Goal: Information Seeking & Learning: Learn about a topic

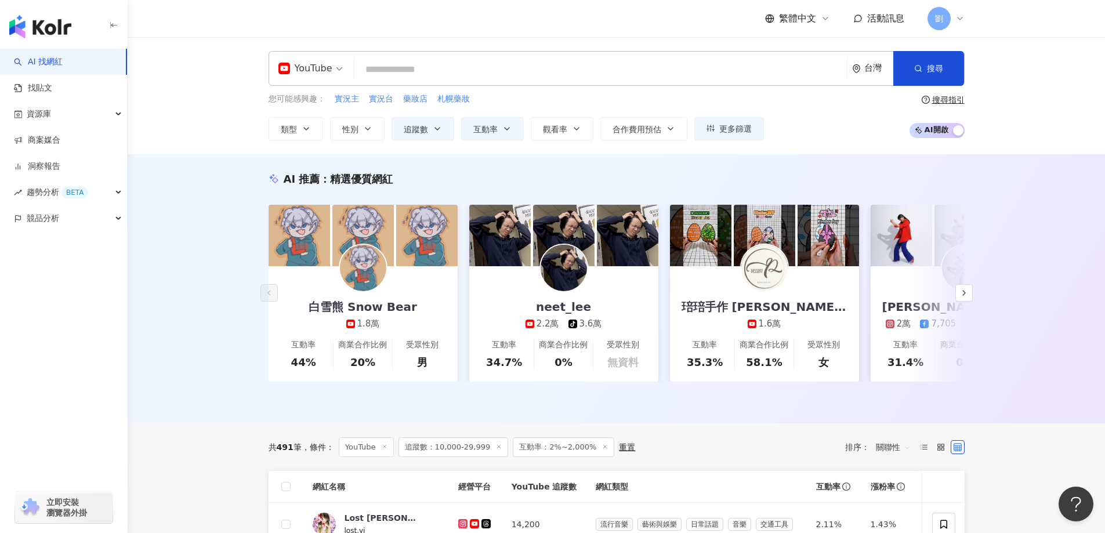
click at [336, 72] on span "YouTube" at bounding box center [310, 68] width 64 height 19
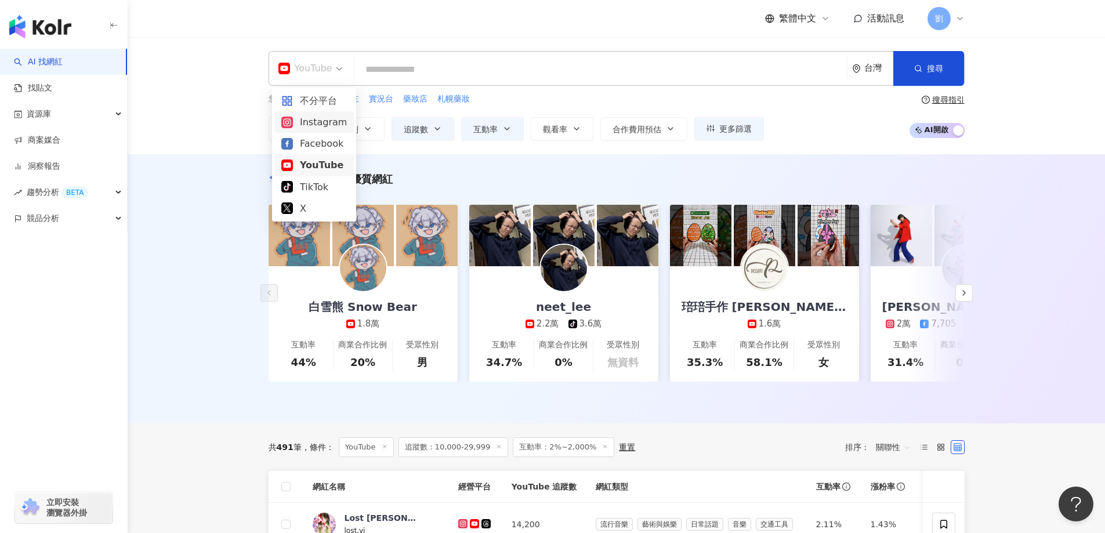
click at [320, 119] on div "Instagram" at bounding box center [314, 122] width 66 height 14
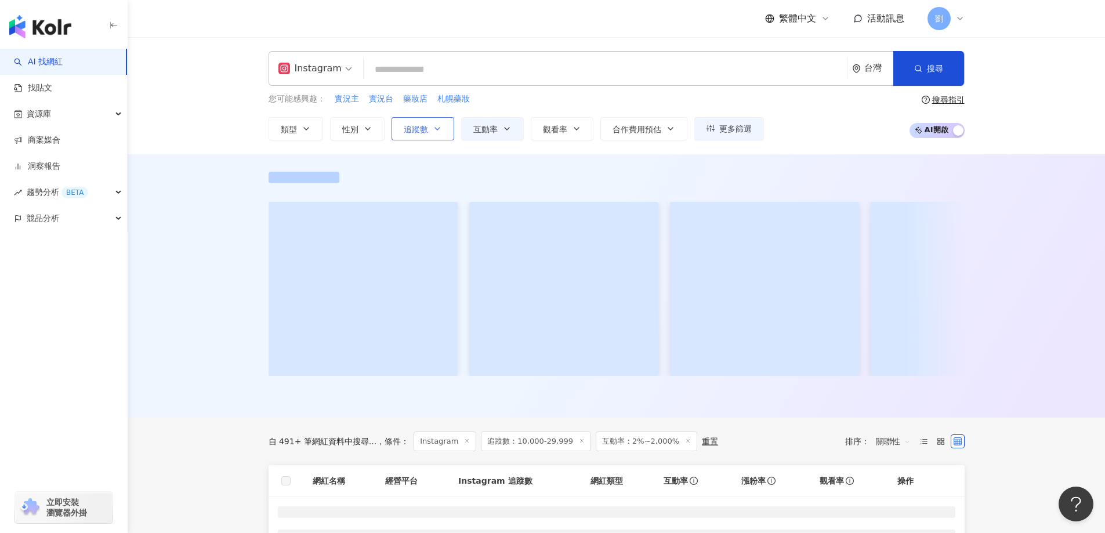
click at [422, 133] on span "追蹤數" at bounding box center [416, 129] width 24 height 9
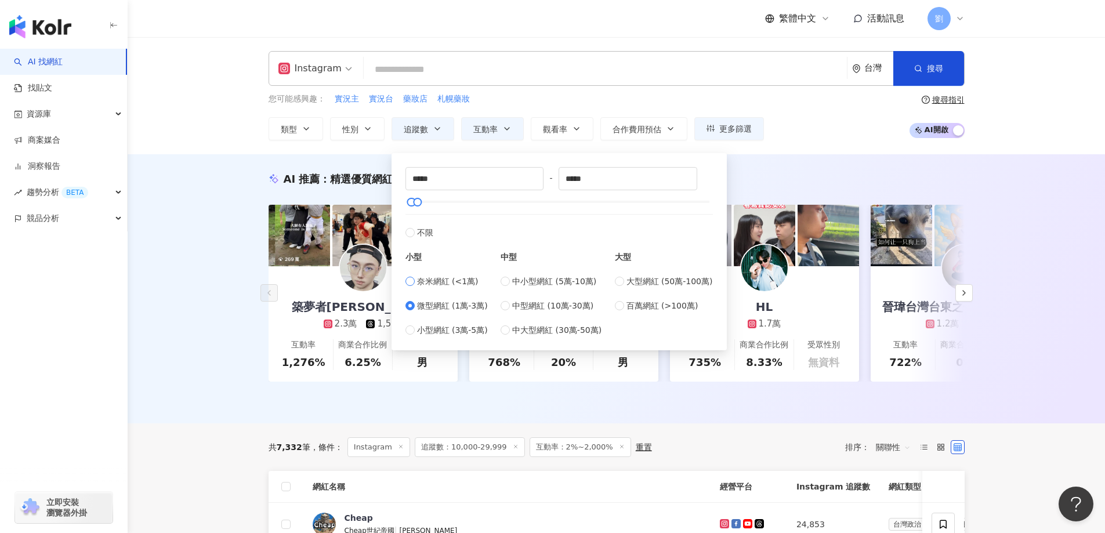
click at [415, 280] on label "奈米網紅 (<1萬)" at bounding box center [446, 281] width 82 height 13
type input "*"
type input "****"
click at [933, 58] on button "搜尋" at bounding box center [928, 68] width 71 height 35
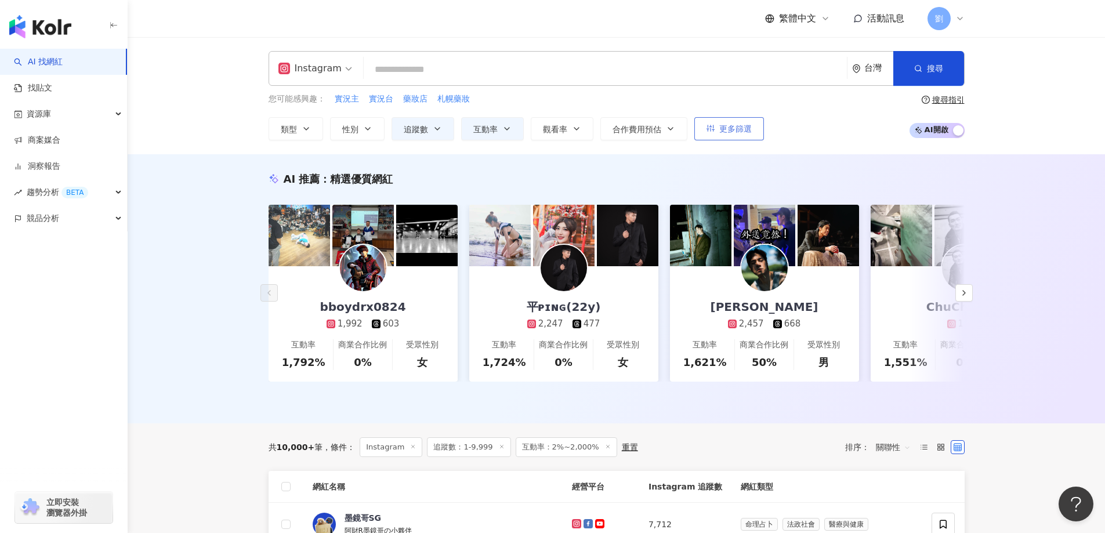
click at [736, 130] on span "更多篩選" at bounding box center [735, 128] width 32 height 9
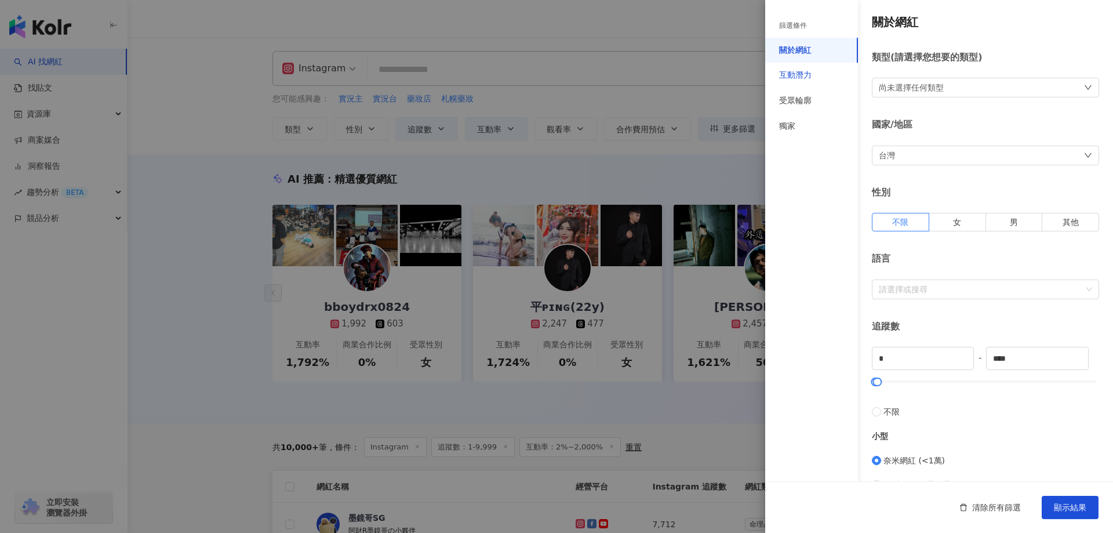
click at [789, 72] on div "互動潛力" at bounding box center [795, 76] width 32 height 12
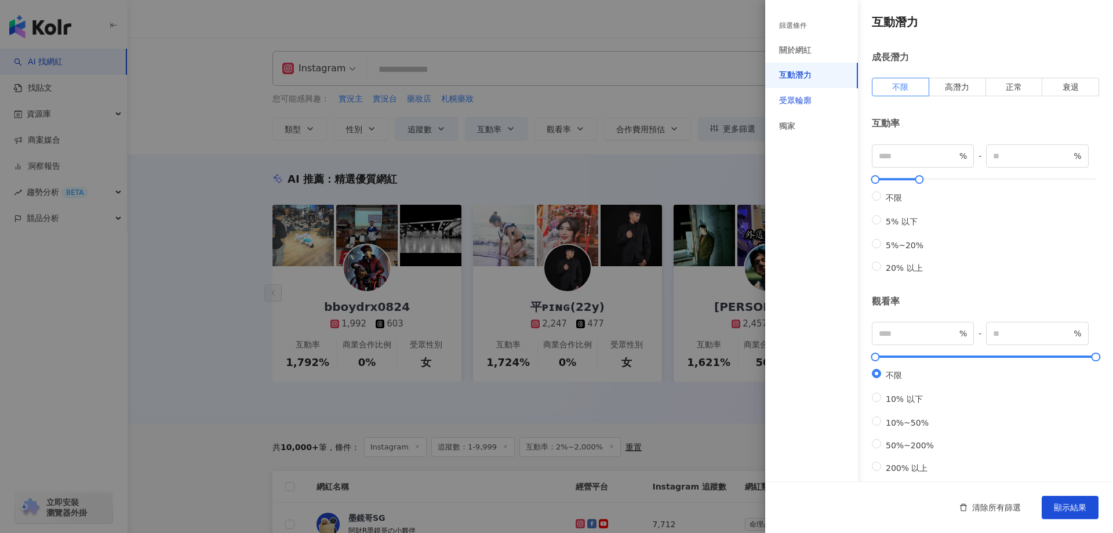
click at [810, 102] on div "受眾輪廓" at bounding box center [795, 101] width 32 height 12
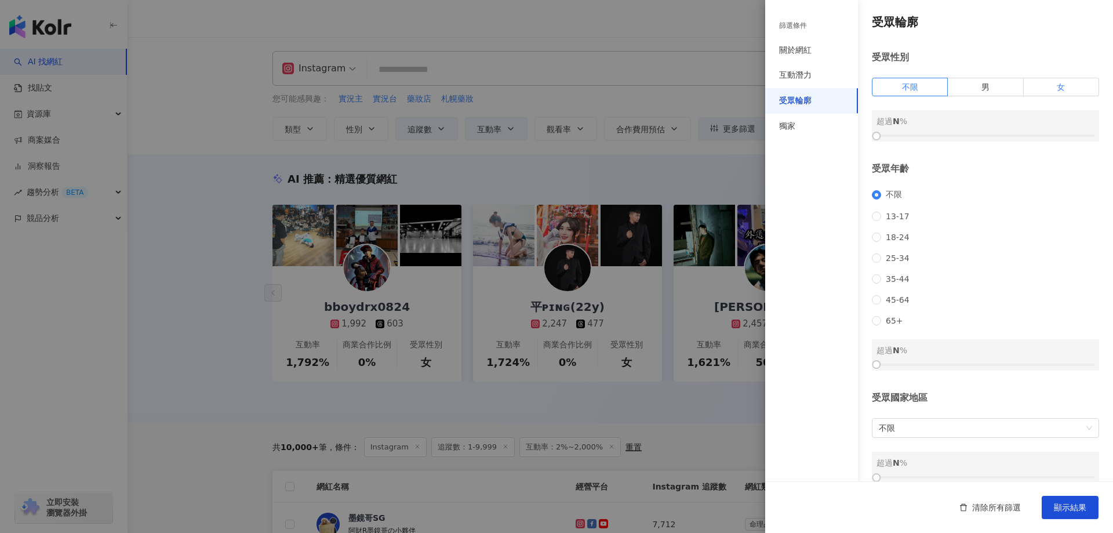
click at [1033, 82] on label "女" at bounding box center [1061, 87] width 75 height 19
click at [887, 242] on span "18-24" at bounding box center [897, 237] width 33 height 9
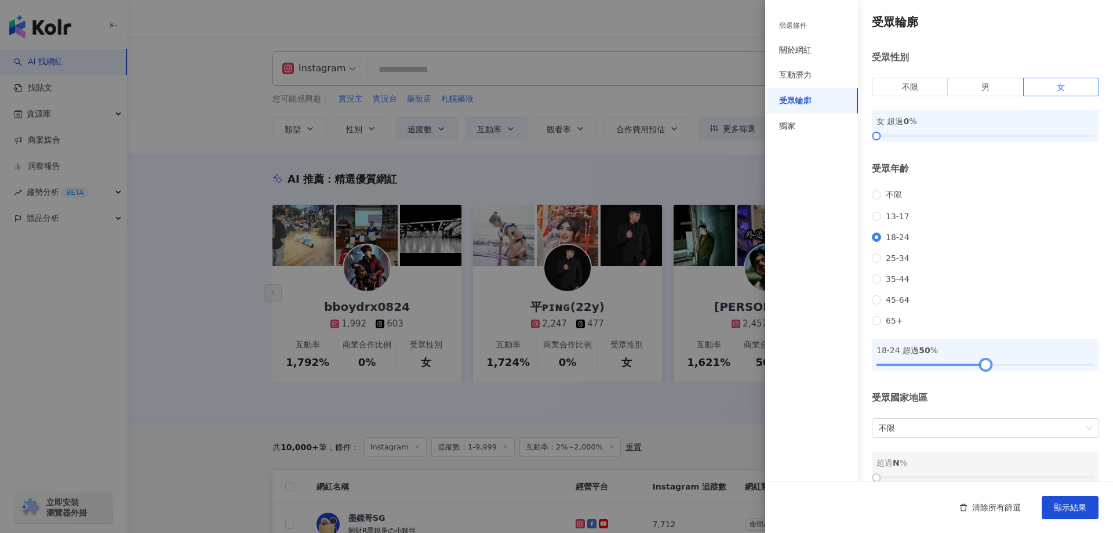
drag, startPoint x: 880, startPoint y: 383, endPoint x: 985, endPoint y: 380, distance: 104.4
click at [985, 368] on div at bounding box center [985, 364] width 6 height 6
drag, startPoint x: 880, startPoint y: 134, endPoint x: 985, endPoint y: 150, distance: 106.1
click at [985, 150] on div "受眾輪廓 受眾性別 不限 男 女 女 超過 50 % 受眾年齡 不限 [PHONE_NUMBER] [PHONE_NUMBER] 45-64 65+ 18-2…" at bounding box center [940, 248] width 348 height 497
click at [1082, 510] on span "顯示結果" at bounding box center [1070, 507] width 32 height 9
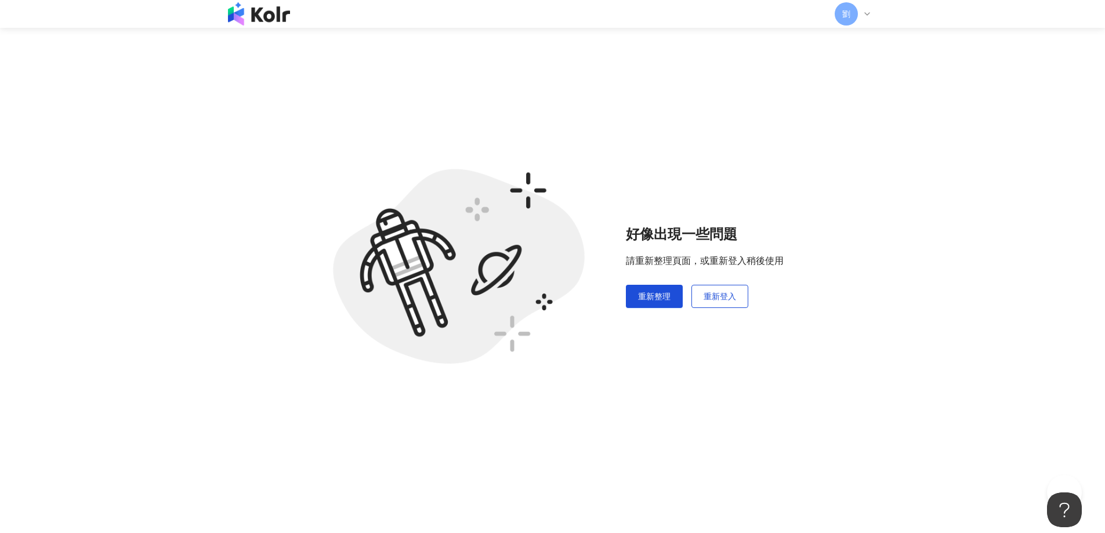
scroll to position [53, 0]
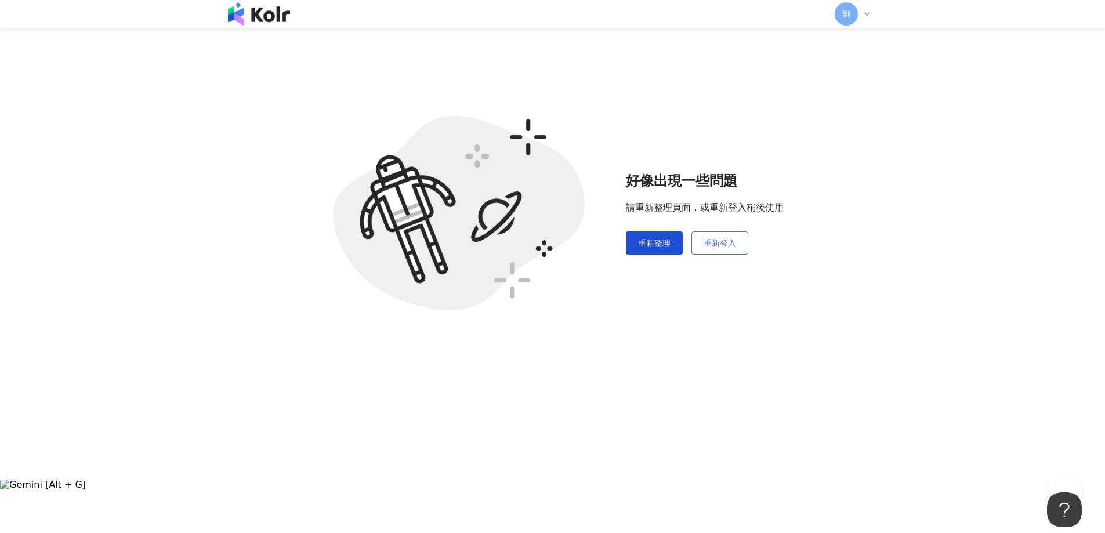
click at [735, 246] on span "重新登入" at bounding box center [719, 242] width 32 height 9
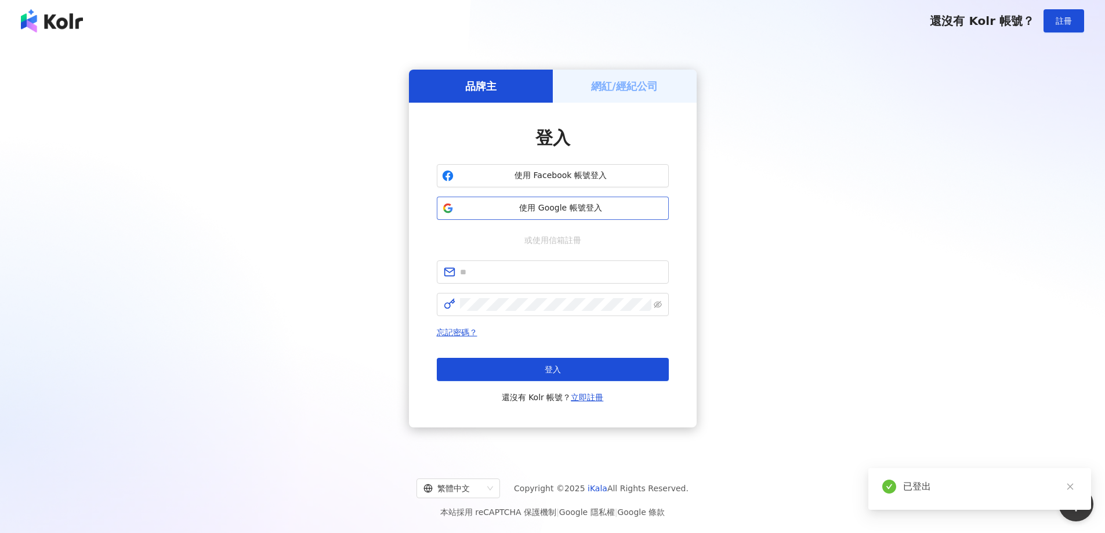
click at [609, 217] on button "使用 Google 帳號登入" at bounding box center [553, 208] width 232 height 23
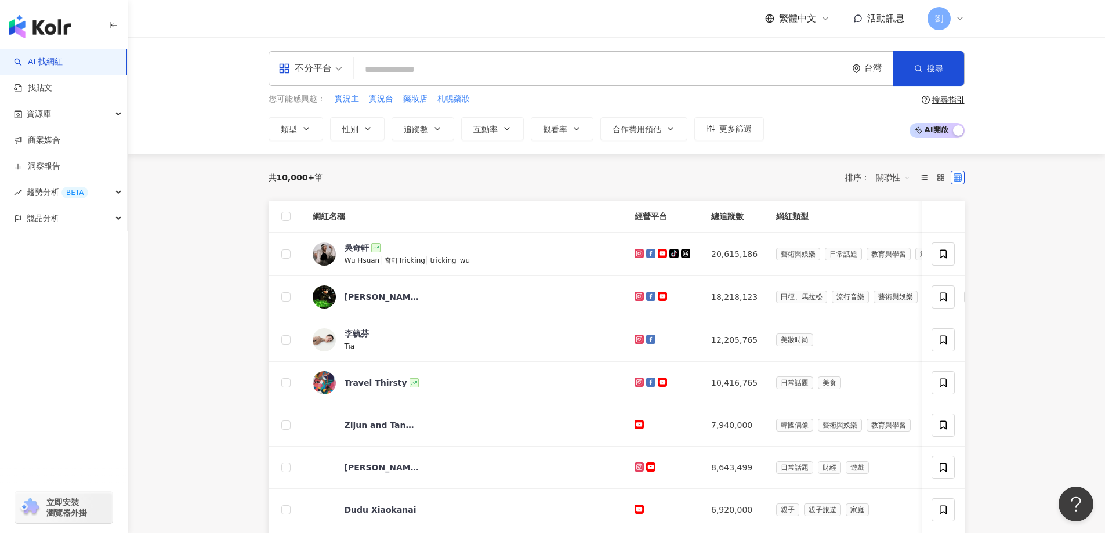
click at [333, 66] on span "不分平台" at bounding box center [310, 68] width 64 height 19
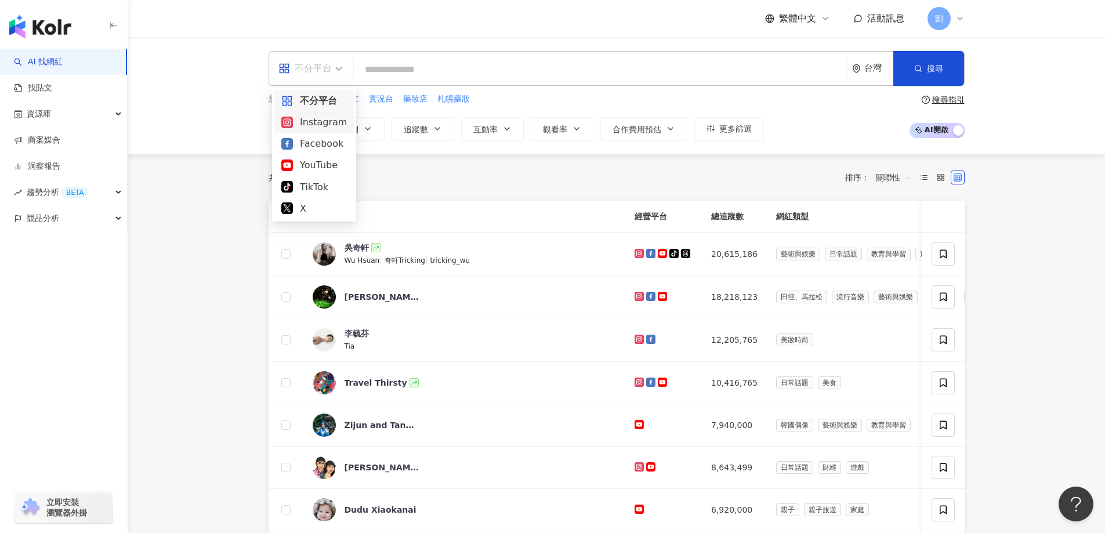
click at [314, 130] on div "Instagram" at bounding box center [313, 121] width 79 height 21
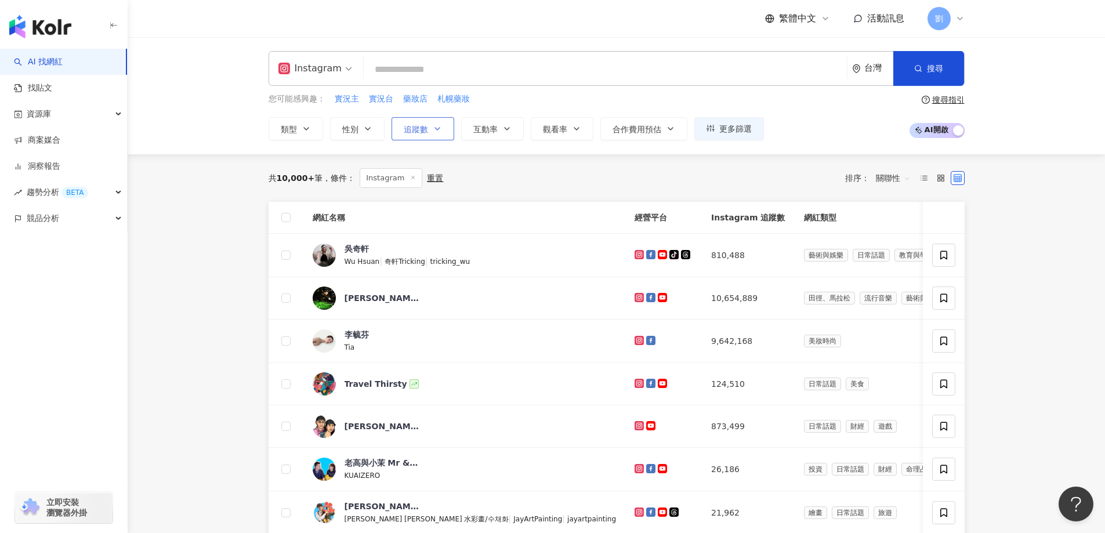
click at [438, 120] on button "追蹤數" at bounding box center [422, 128] width 63 height 23
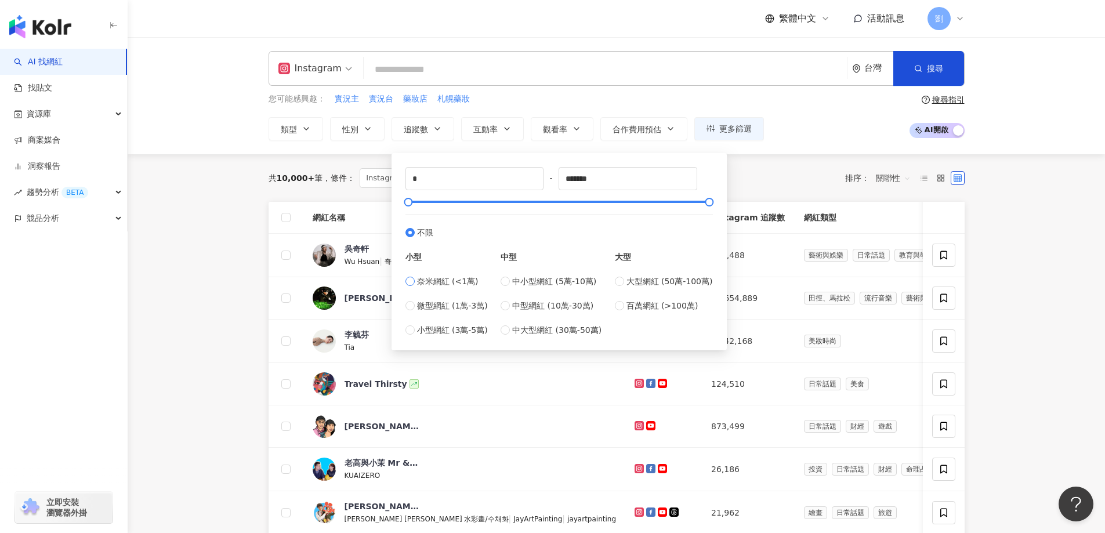
click at [417, 275] on span "奈米網紅 (<1萬)" at bounding box center [447, 281] width 61 height 13
type input "****"
click at [923, 76] on button "搜尋" at bounding box center [928, 68] width 71 height 35
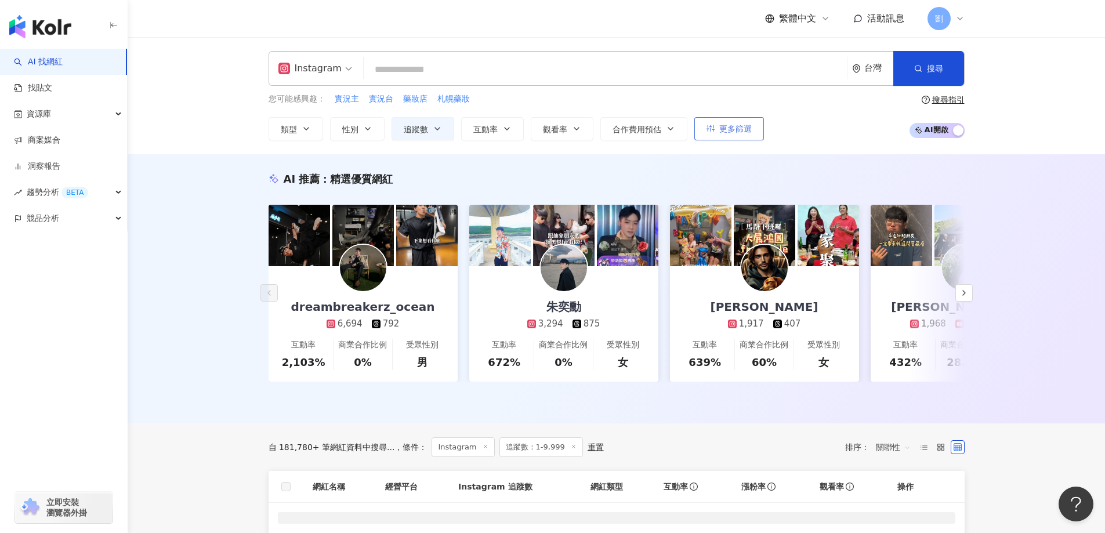
click at [732, 126] on span "更多篩選" at bounding box center [735, 128] width 32 height 9
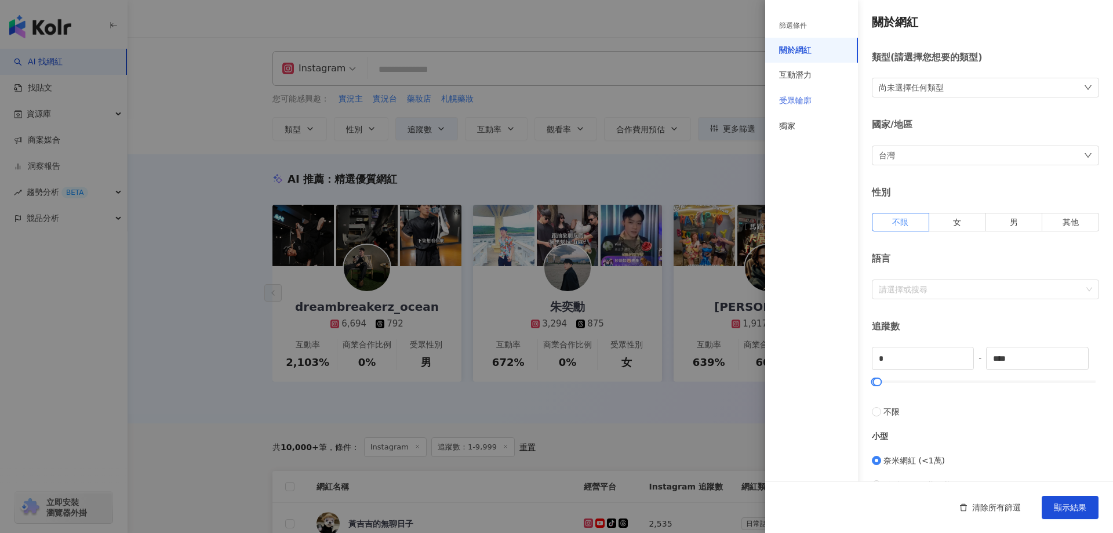
click at [801, 89] on div "受眾輪廓" at bounding box center [812, 101] width 93 height 26
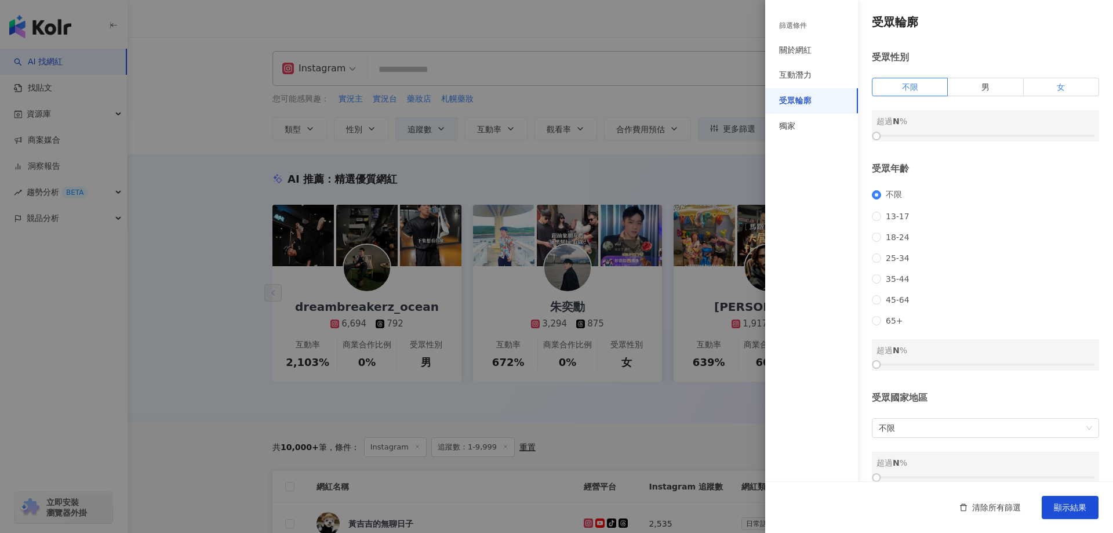
click at [1034, 85] on label "女" at bounding box center [1061, 87] width 75 height 19
click at [895, 218] on span "13-17" at bounding box center [897, 216] width 33 height 9
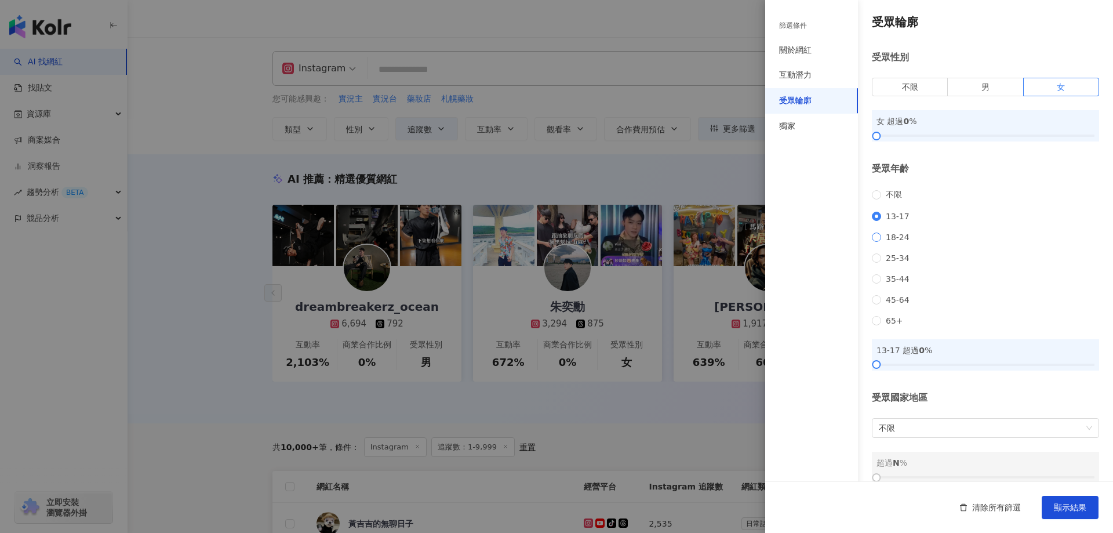
click at [890, 242] on span "18-24" at bounding box center [897, 237] width 33 height 9
drag, startPoint x: 884, startPoint y: 382, endPoint x: 980, endPoint y: 376, distance: 95.9
click at [980, 368] on div at bounding box center [986, 364] width 218 height 7
drag, startPoint x: 886, startPoint y: 133, endPoint x: 983, endPoint y: 136, distance: 97.5
click at [983, 136] on div at bounding box center [986, 135] width 218 height 7
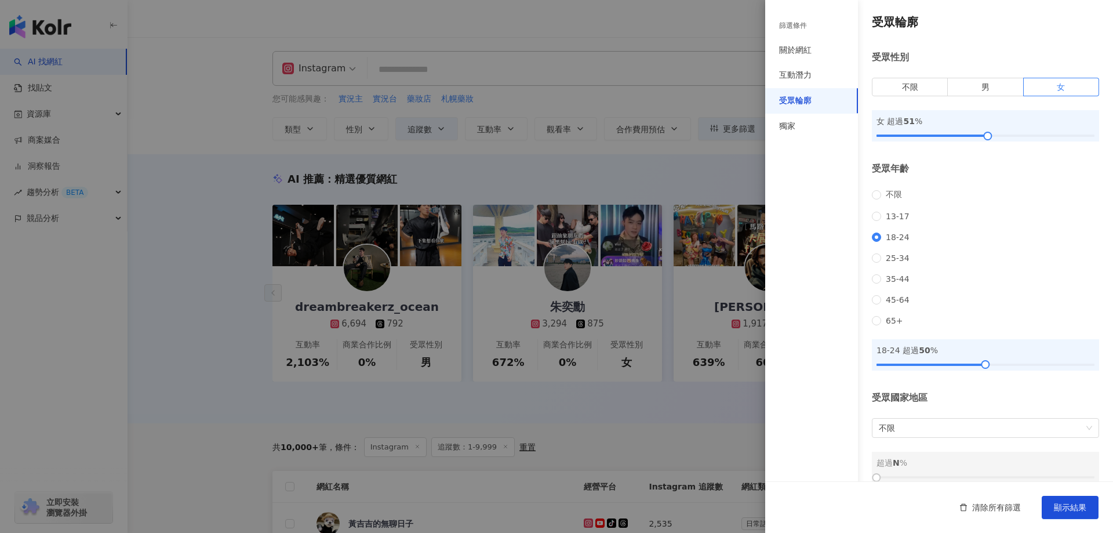
click at [971, 238] on div "不限 [PHONE_NUMBER] [PHONE_NUMBER] 45-64 65+" at bounding box center [985, 258] width 227 height 136
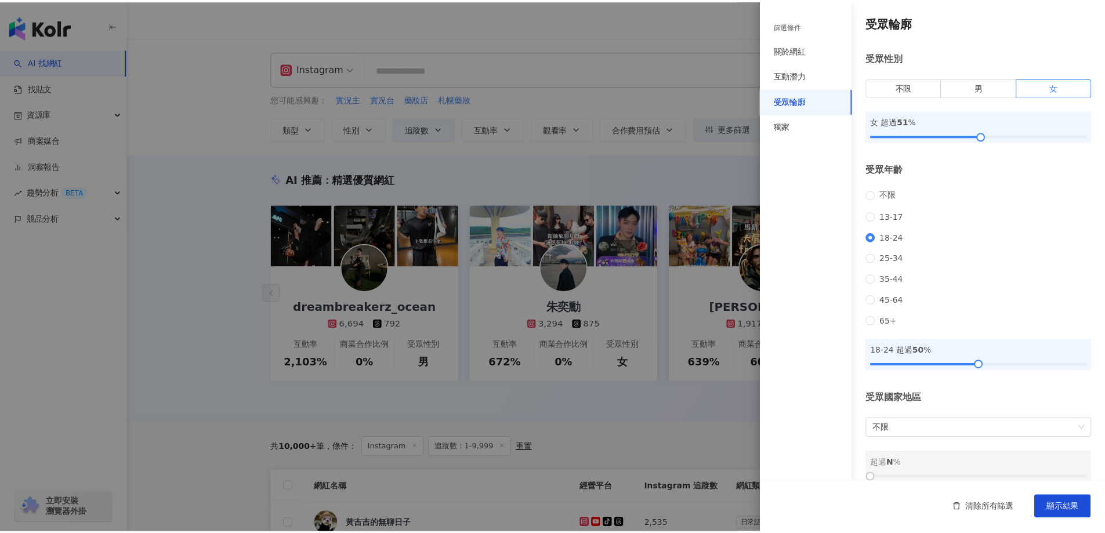
scroll to position [30, 0]
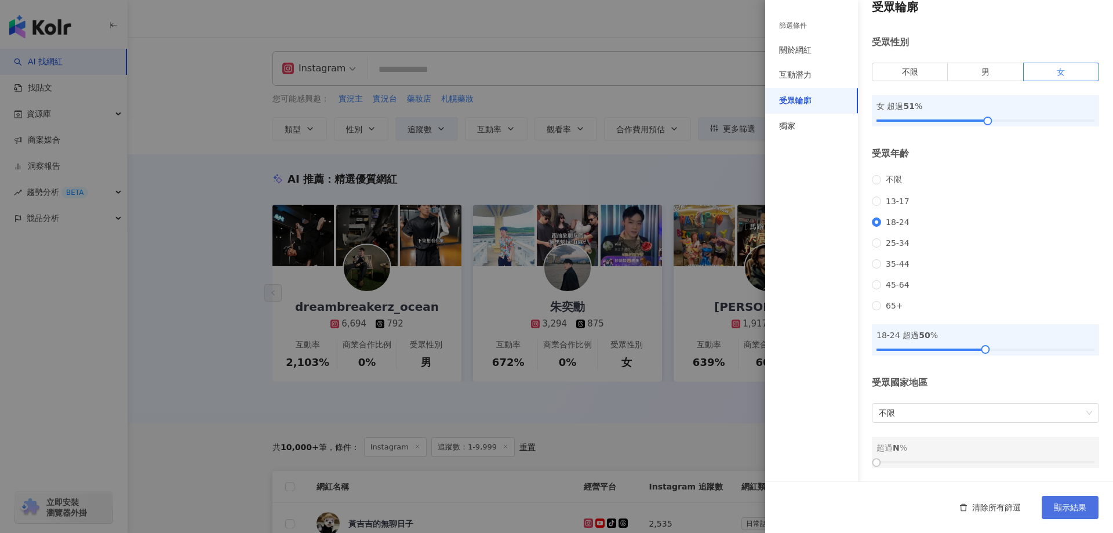
click at [1072, 510] on span "顯示結果" at bounding box center [1070, 507] width 32 height 9
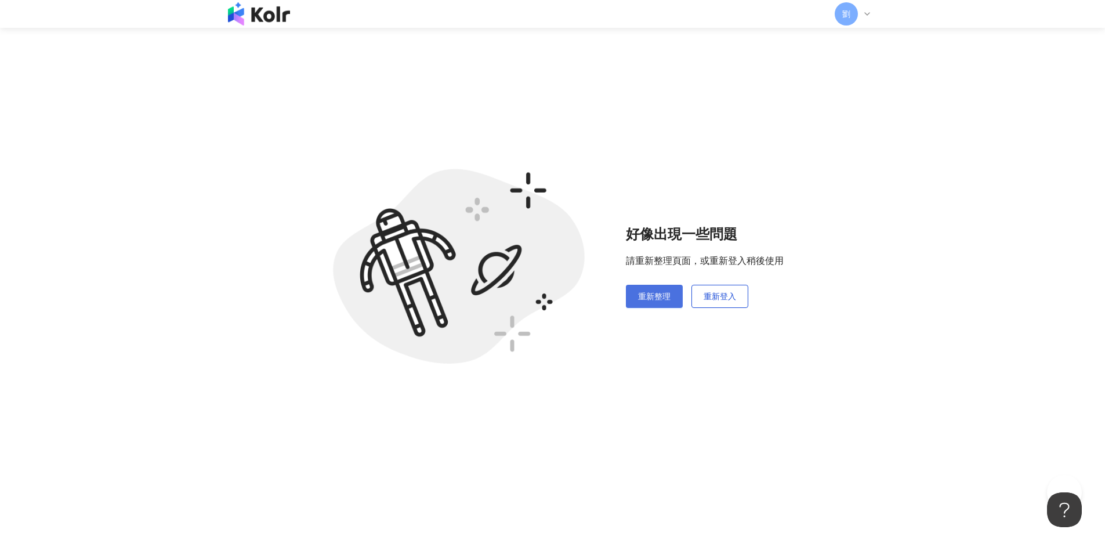
click at [645, 295] on span "重新整理" at bounding box center [654, 296] width 32 height 9
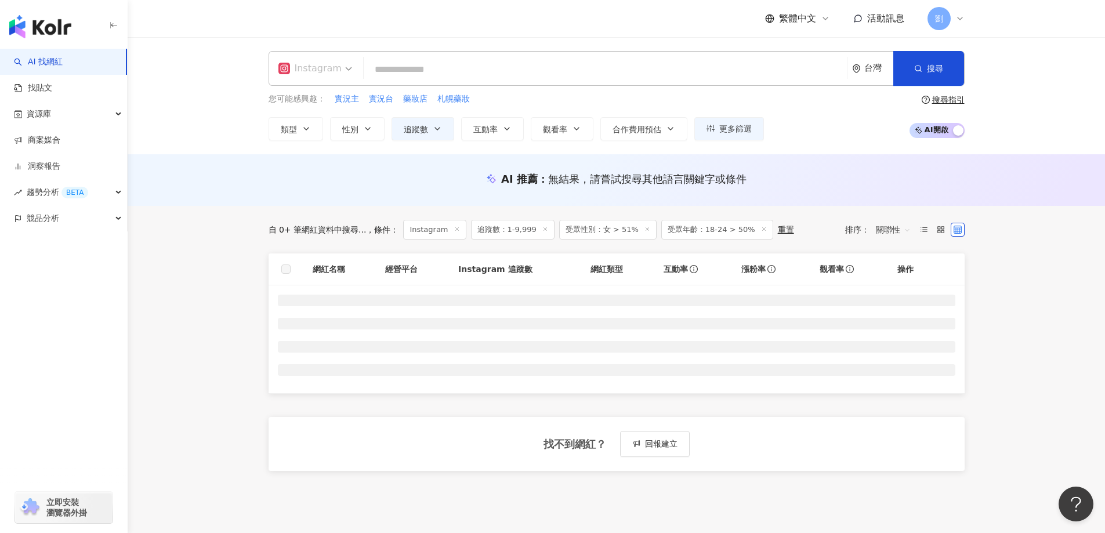
click at [314, 64] on div "Instagram" at bounding box center [309, 68] width 63 height 19
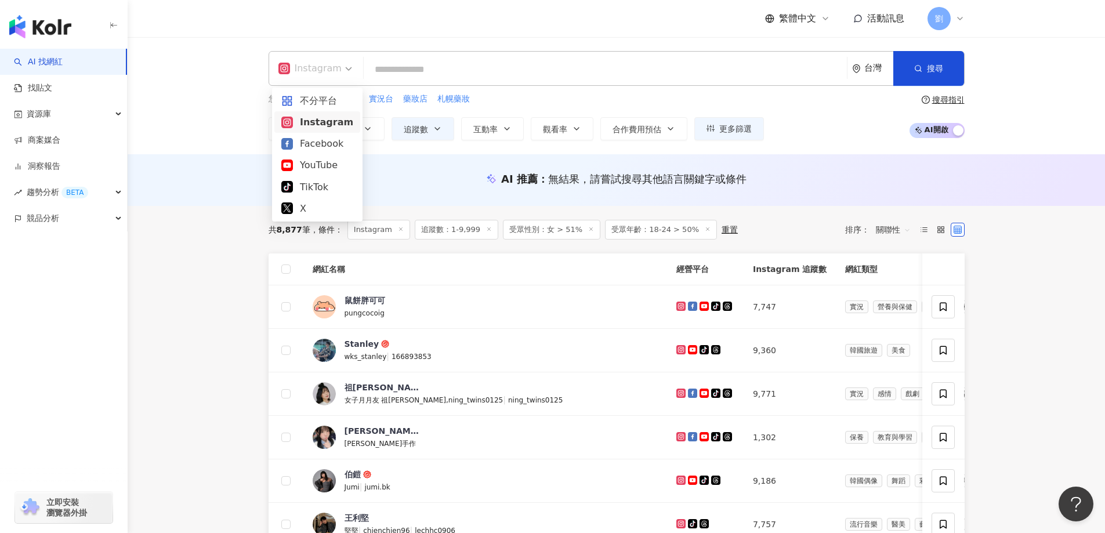
click at [328, 117] on div "Instagram" at bounding box center [317, 122] width 72 height 14
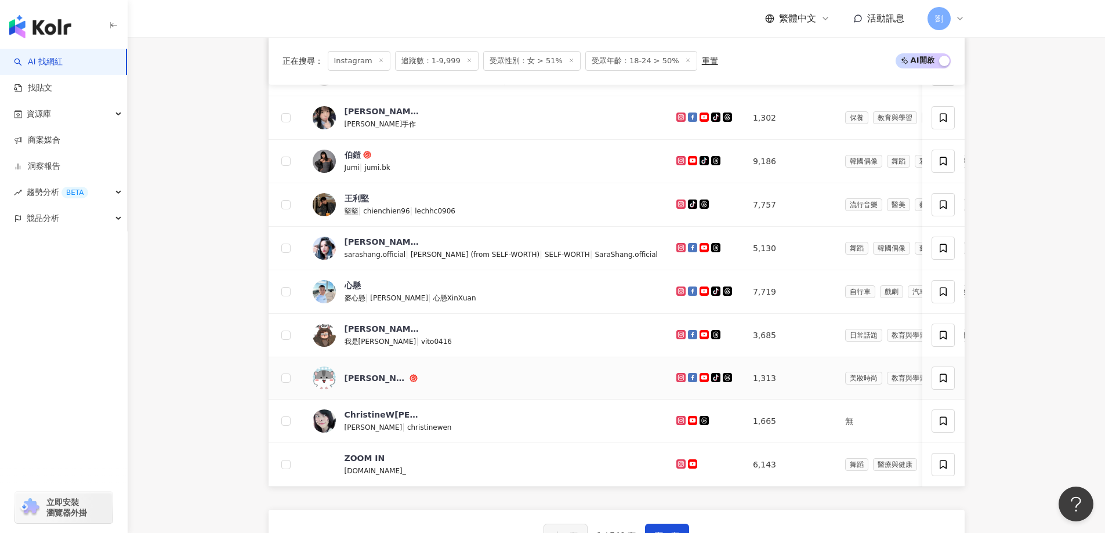
scroll to position [348, 0]
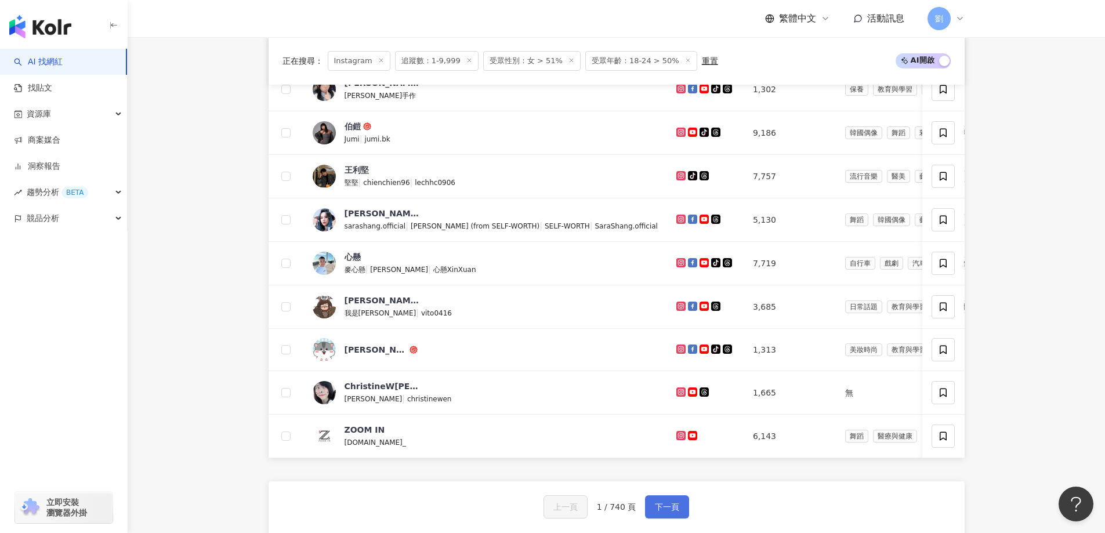
click at [666, 511] on span "下一頁" at bounding box center [667, 506] width 24 height 9
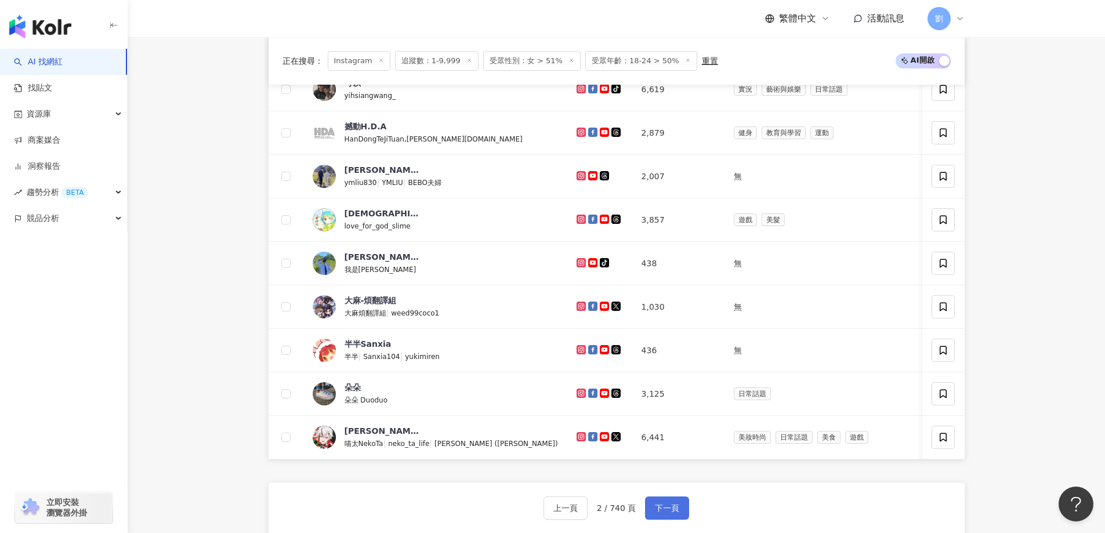
click at [661, 513] on span "下一頁" at bounding box center [667, 507] width 24 height 9
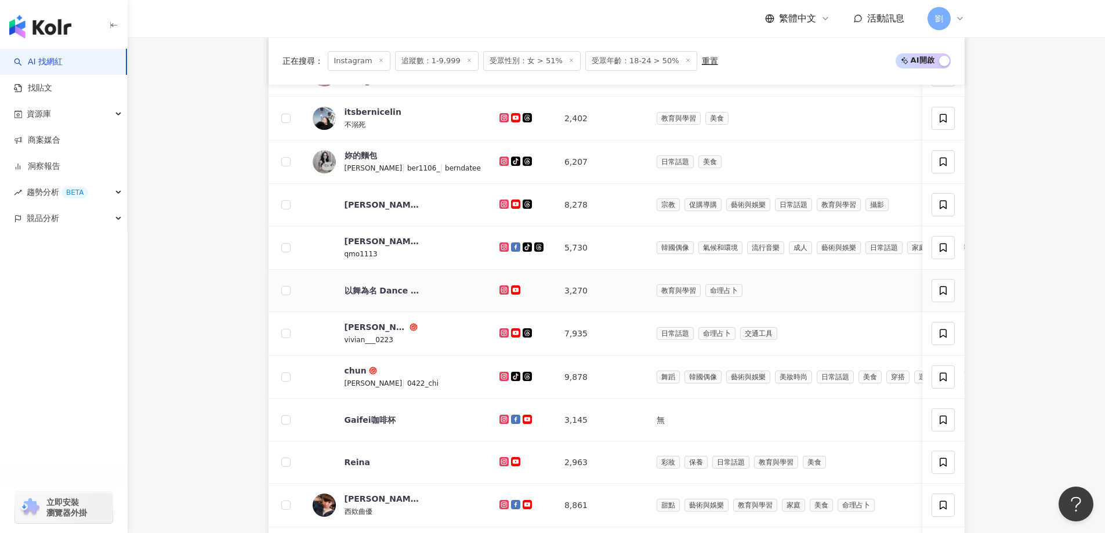
scroll to position [696, 0]
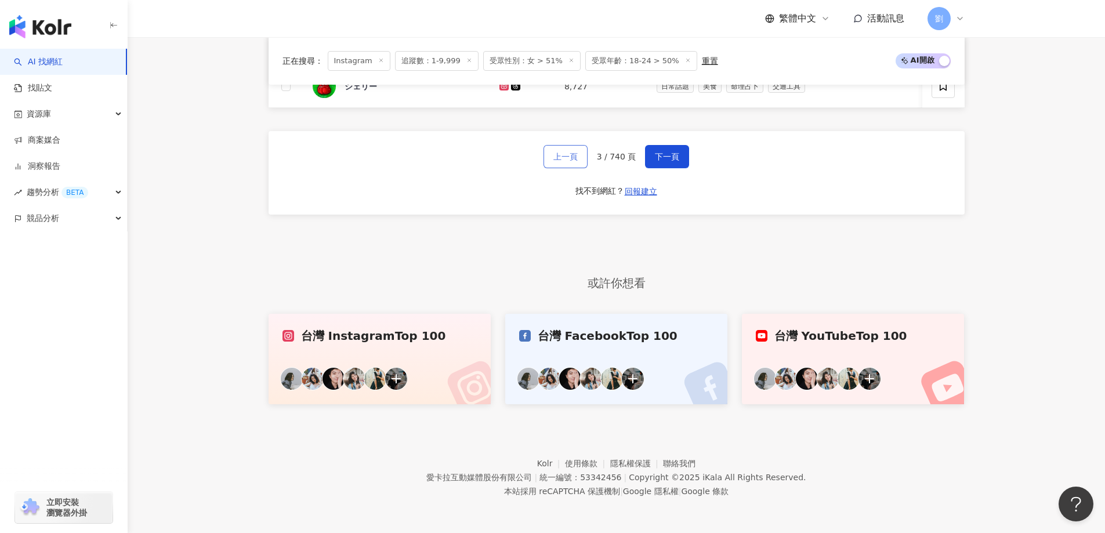
click at [560, 161] on span "上一頁" at bounding box center [565, 156] width 24 height 9
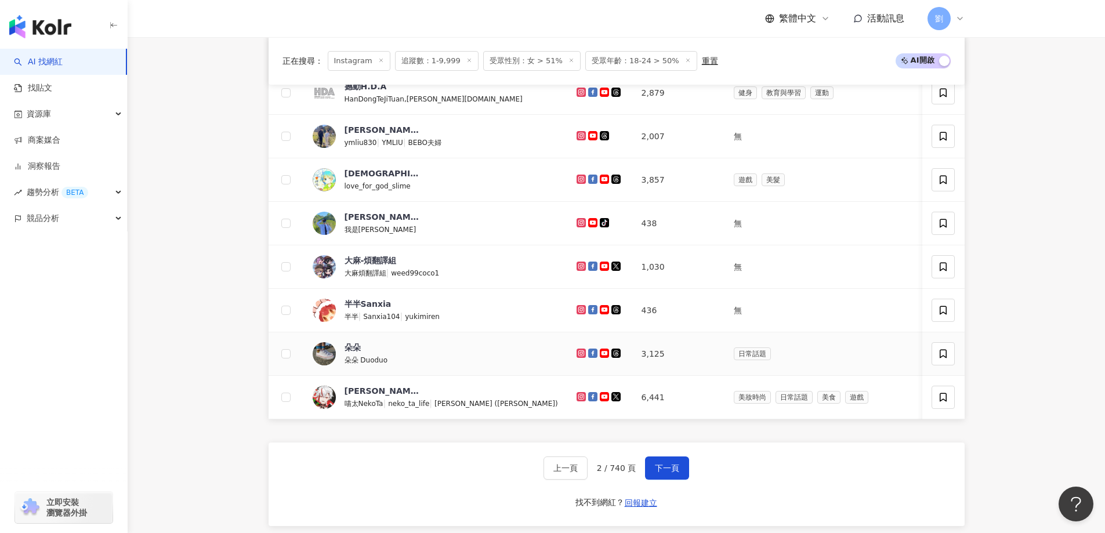
scroll to position [348, 0]
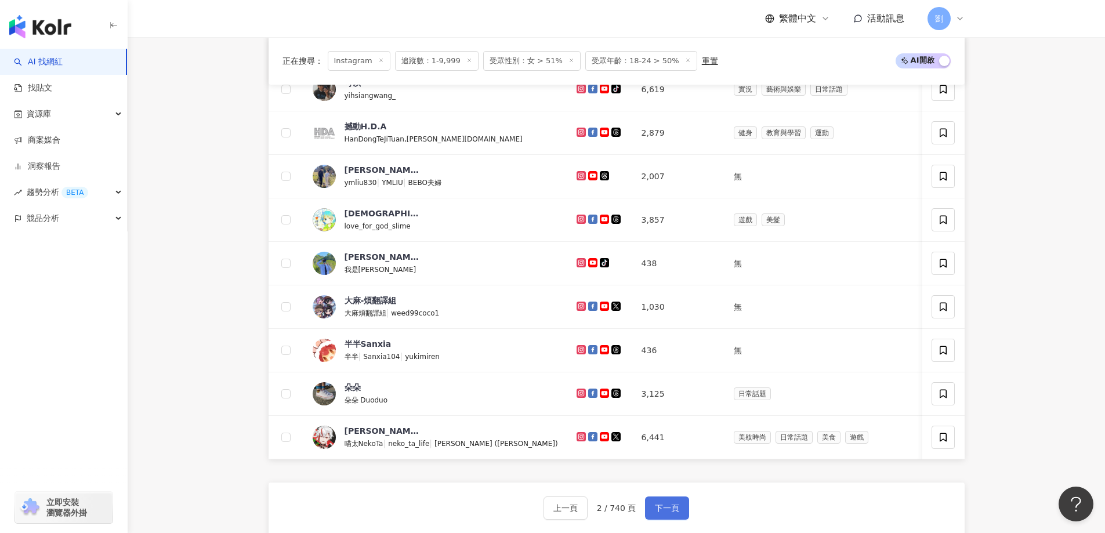
click at [650, 509] on button "下一頁" at bounding box center [667, 507] width 44 height 23
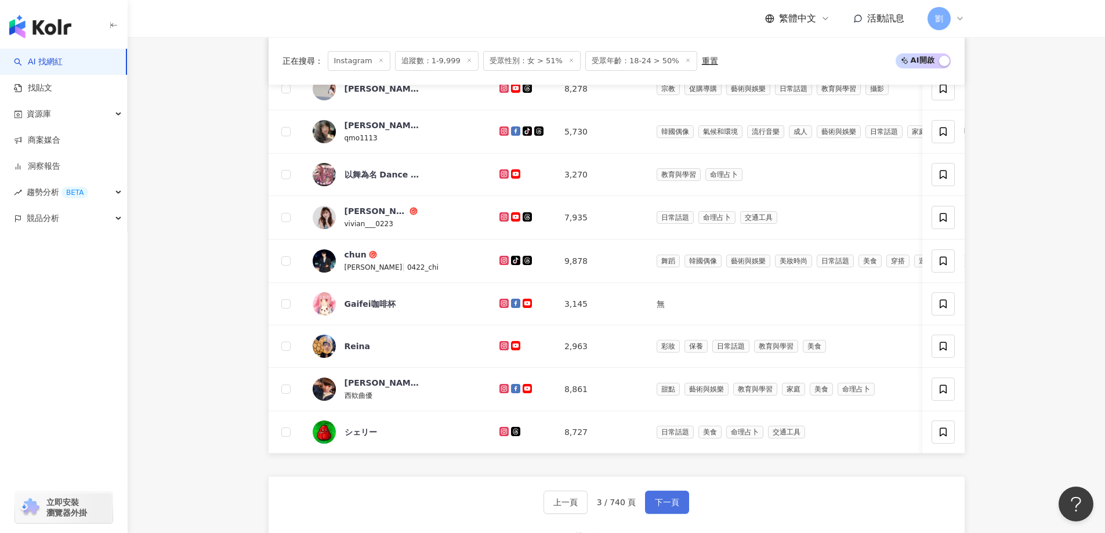
click at [658, 507] on span "下一頁" at bounding box center [667, 502] width 24 height 9
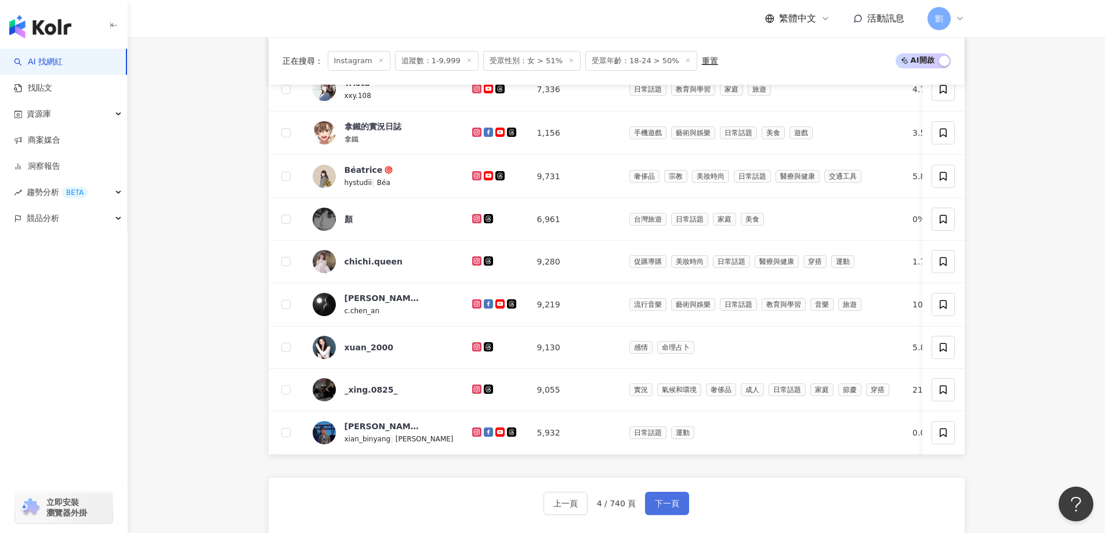
click at [677, 514] on button "下一頁" at bounding box center [667, 503] width 44 height 23
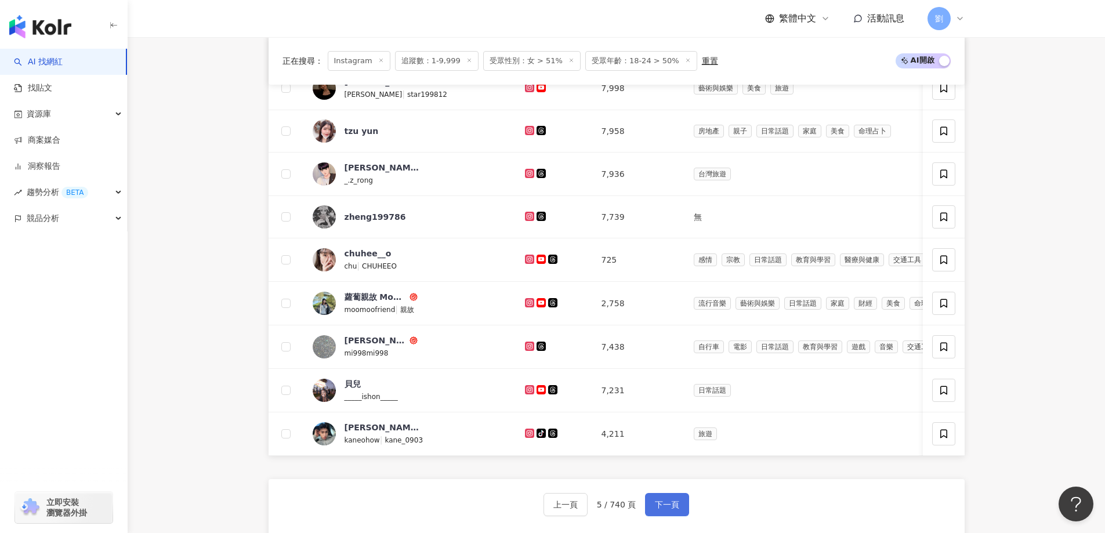
click at [683, 509] on button "下一頁" at bounding box center [667, 504] width 44 height 23
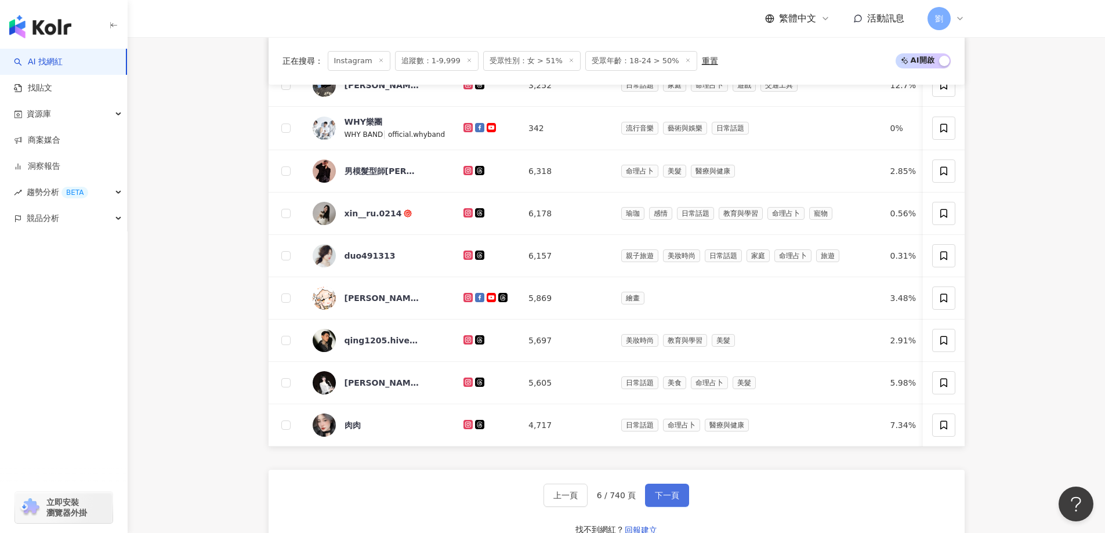
click at [666, 500] on span "下一頁" at bounding box center [667, 495] width 24 height 9
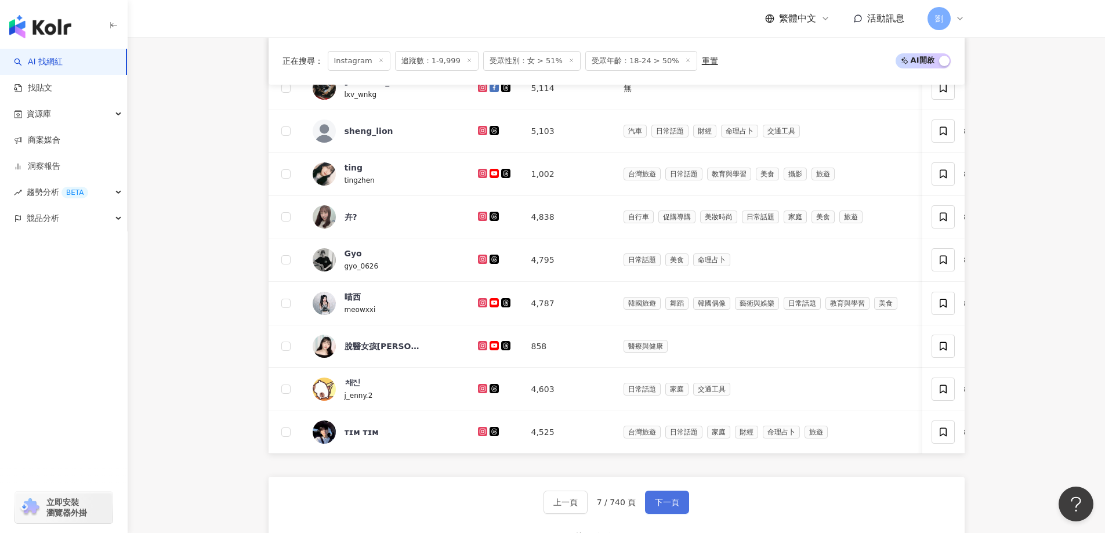
click at [677, 510] on button "下一頁" at bounding box center [667, 502] width 44 height 23
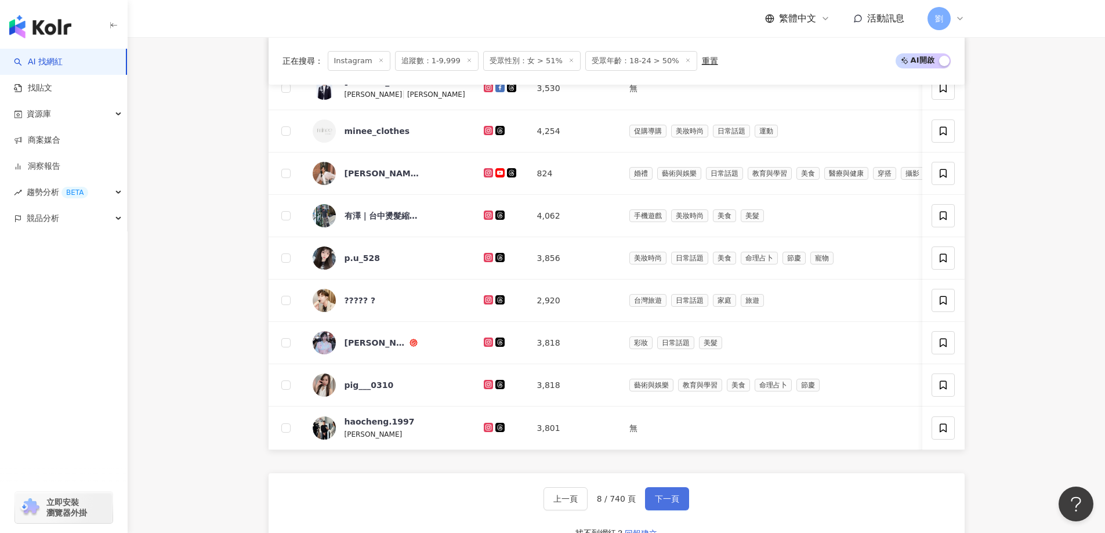
click at [682, 510] on button "下一頁" at bounding box center [667, 498] width 44 height 23
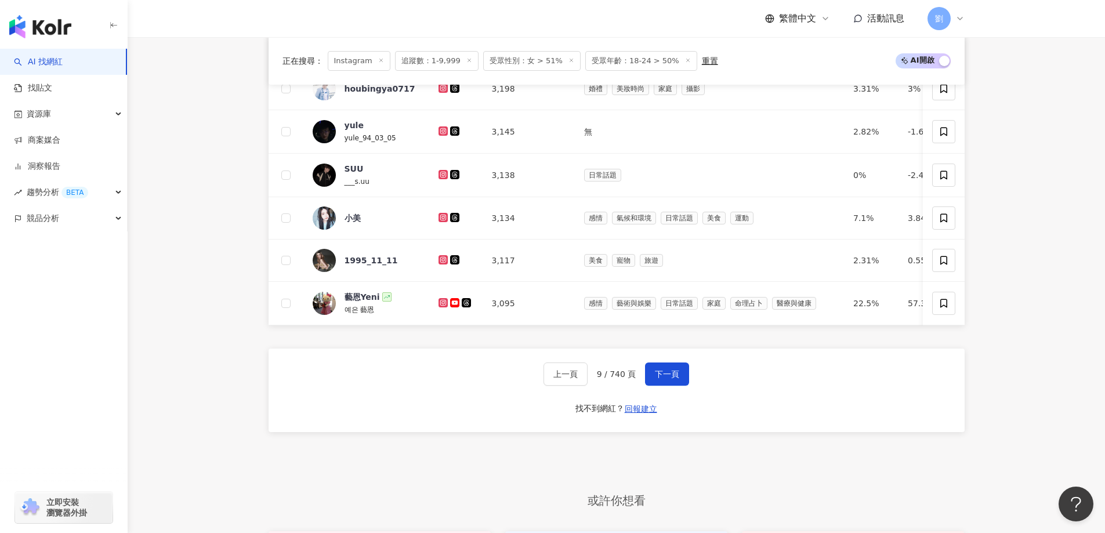
scroll to position [518, 0]
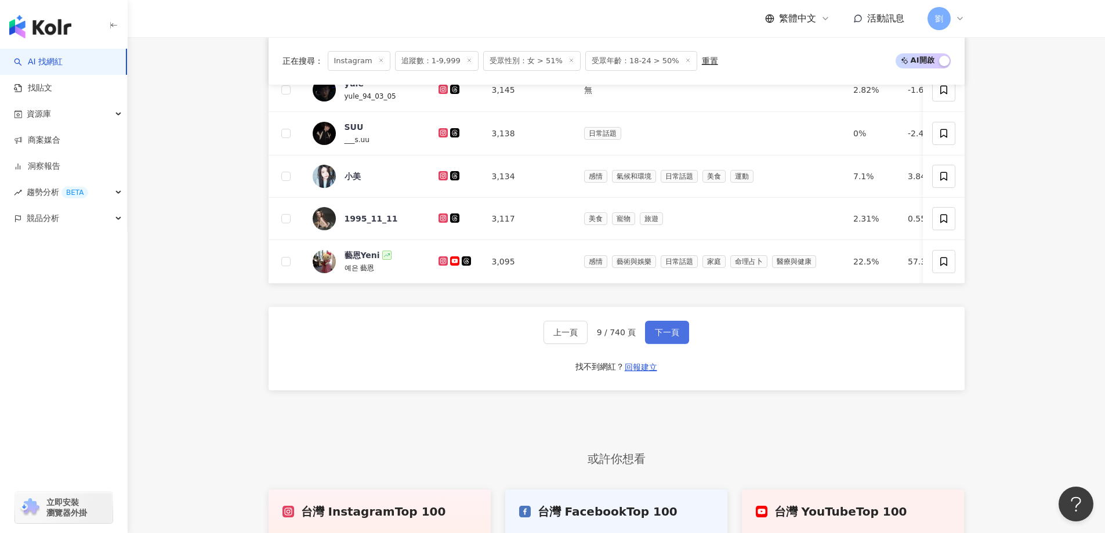
click at [673, 336] on span "下一頁" at bounding box center [667, 332] width 24 height 9
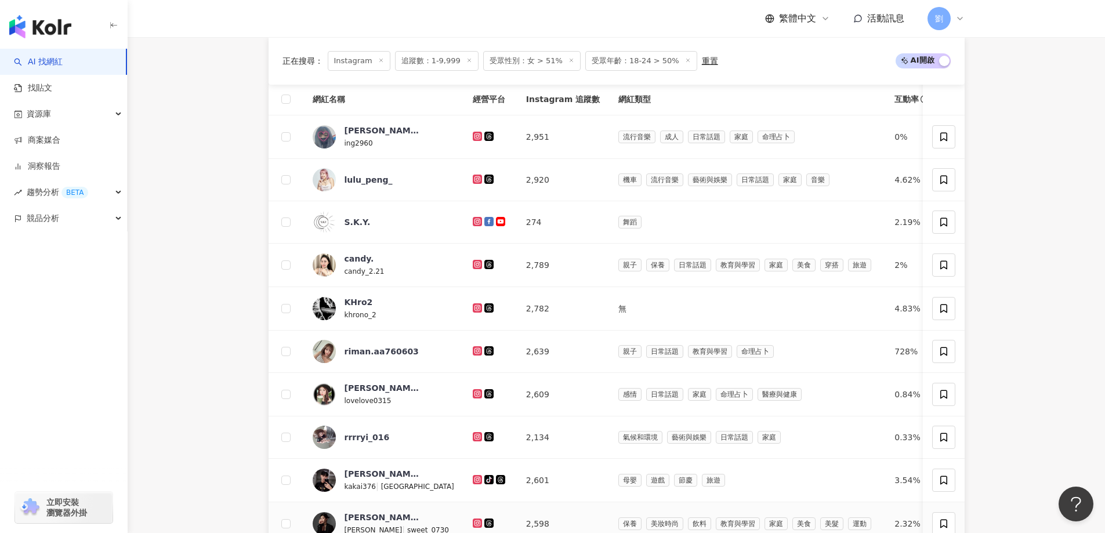
scroll to position [286, 0]
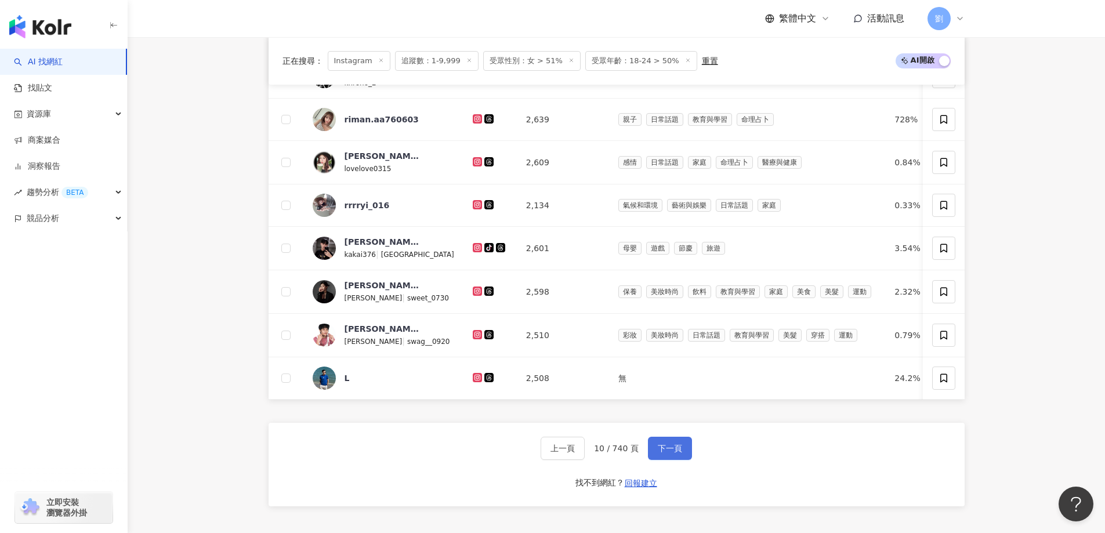
click at [670, 453] on span "下一頁" at bounding box center [670, 448] width 24 height 9
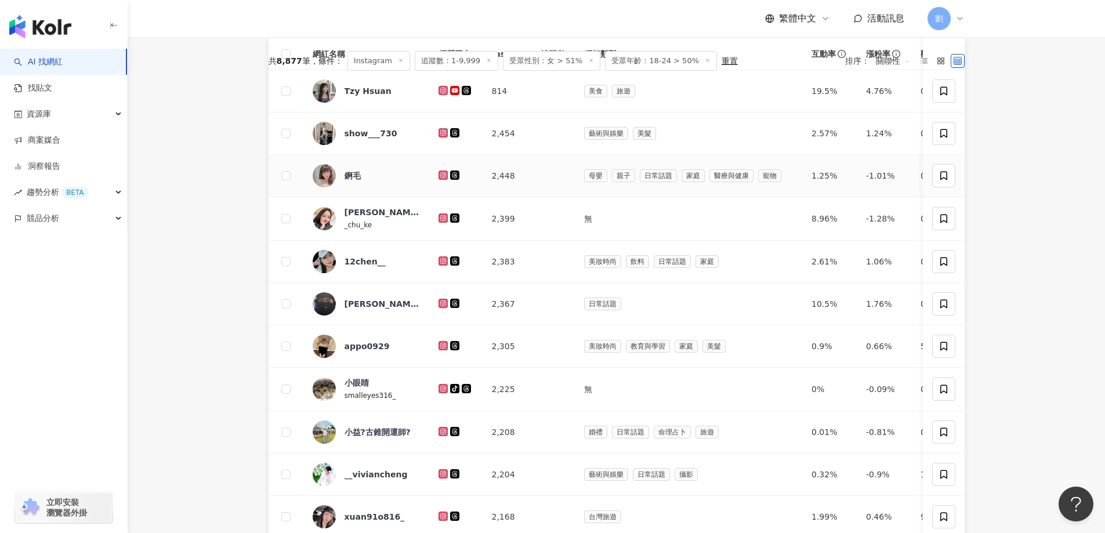
scroll to position [54, 0]
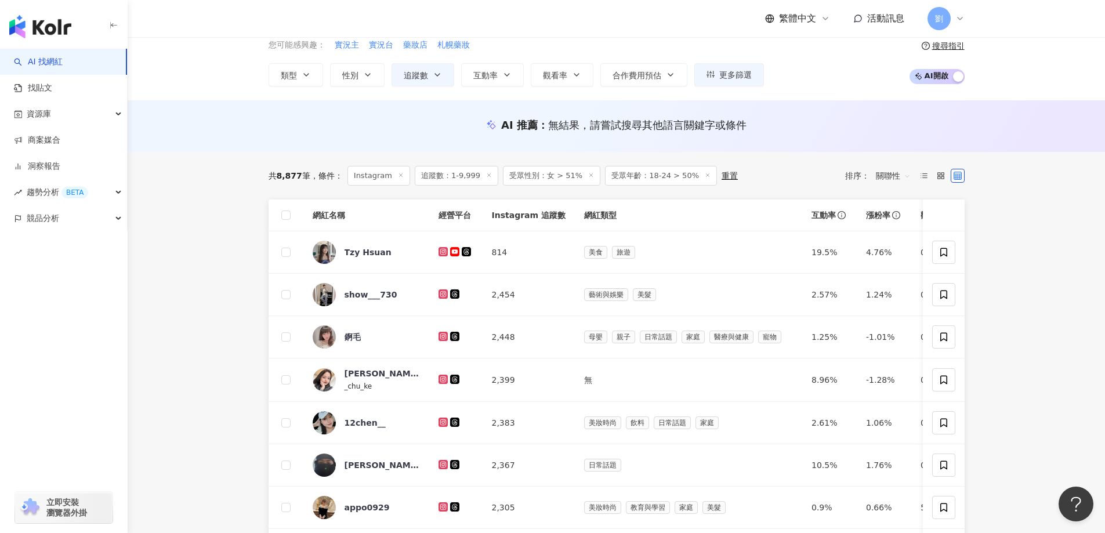
click at [905, 182] on span "關聯性" at bounding box center [893, 175] width 35 height 19
click at [886, 223] on div "追蹤數" at bounding box center [893, 219] width 29 height 13
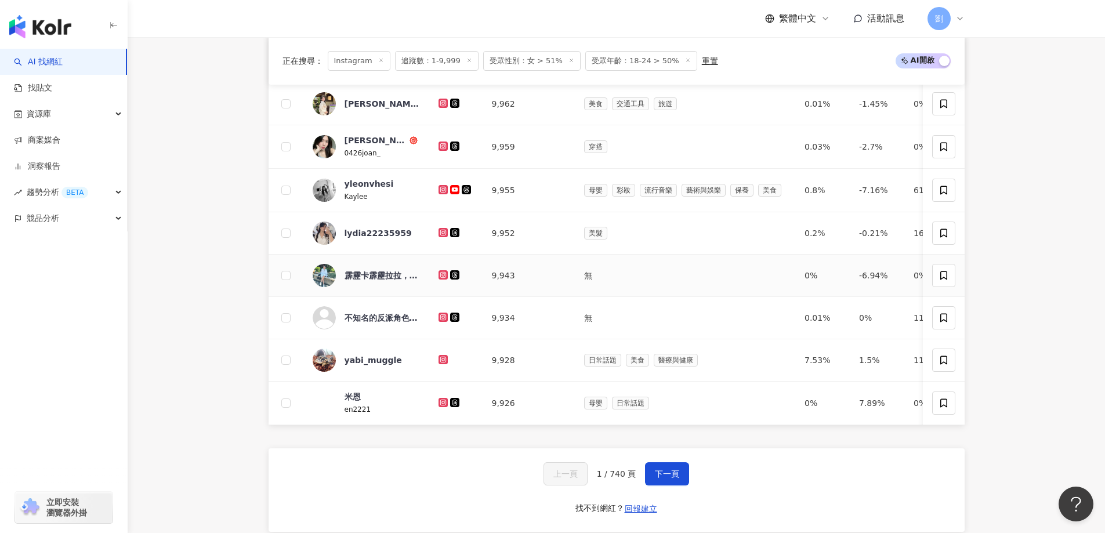
scroll to position [464, 0]
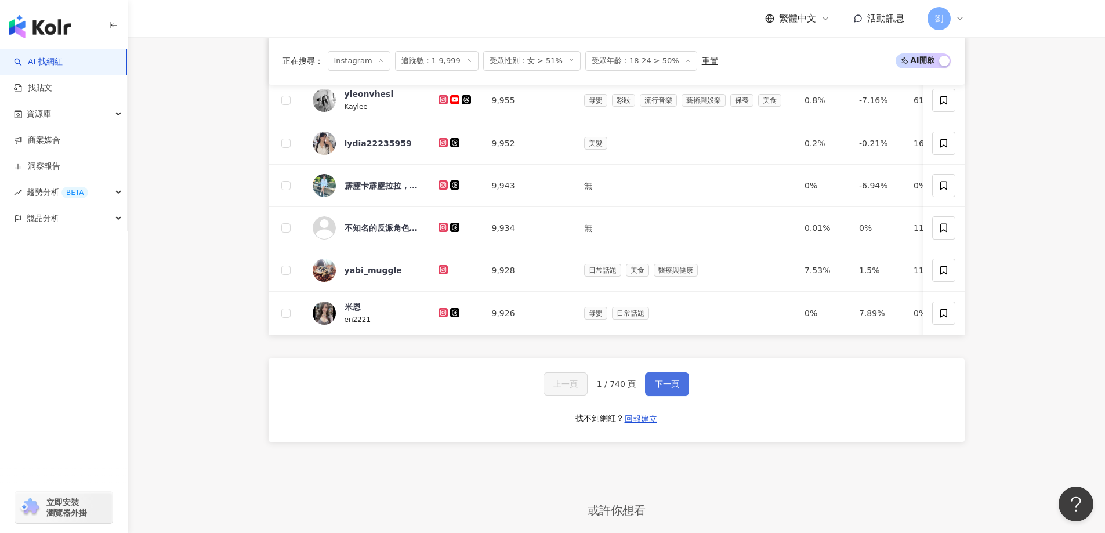
click at [656, 387] on span "下一頁" at bounding box center [667, 383] width 24 height 9
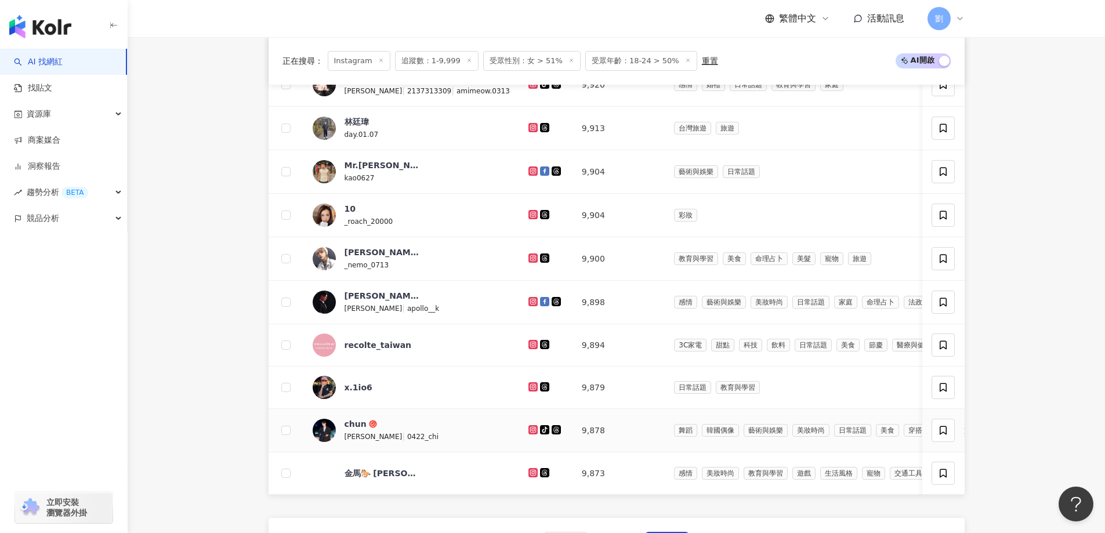
scroll to position [348, 0]
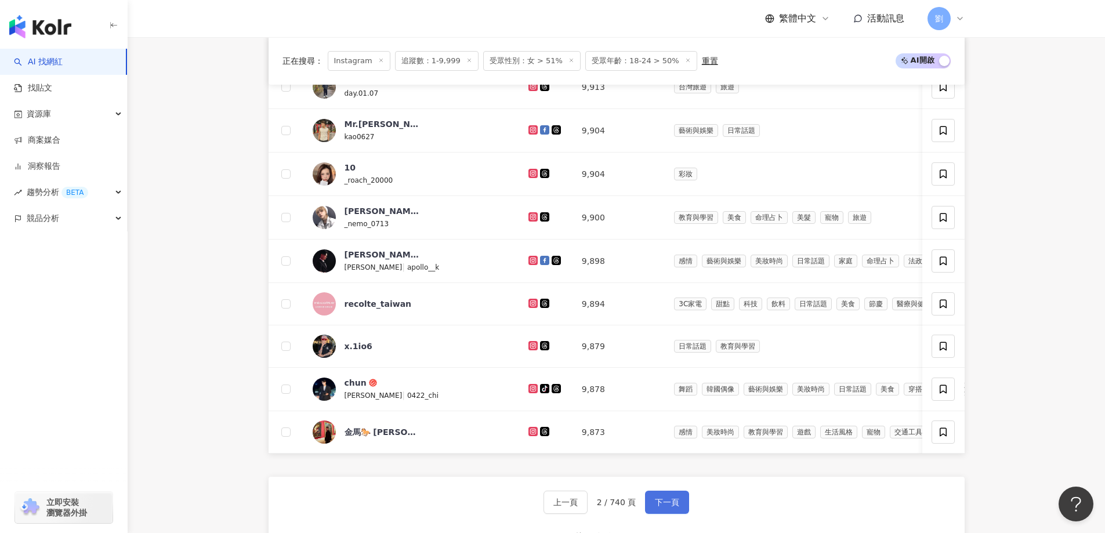
click at [676, 506] on span "下一頁" at bounding box center [667, 502] width 24 height 9
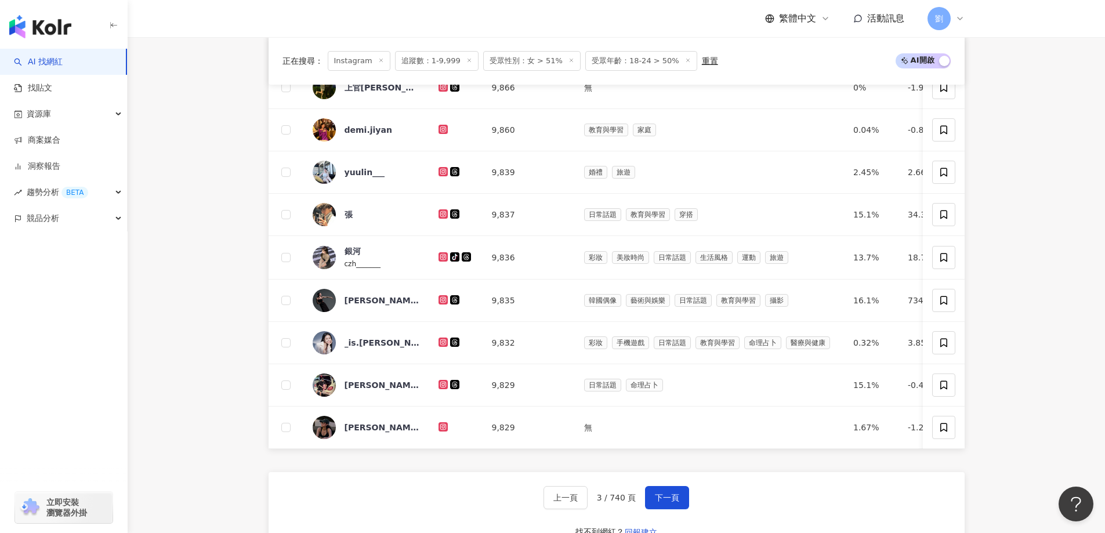
drag, startPoint x: 657, startPoint y: 507, endPoint x: 654, endPoint y: 493, distance: 14.3
click at [657, 502] on span "下一頁" at bounding box center [667, 497] width 24 height 9
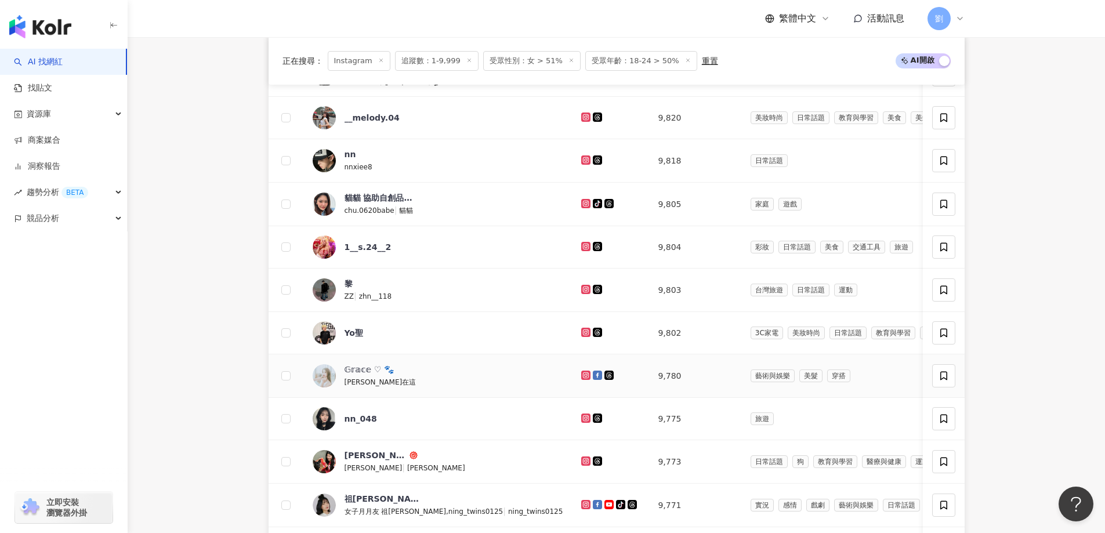
scroll to position [464, 0]
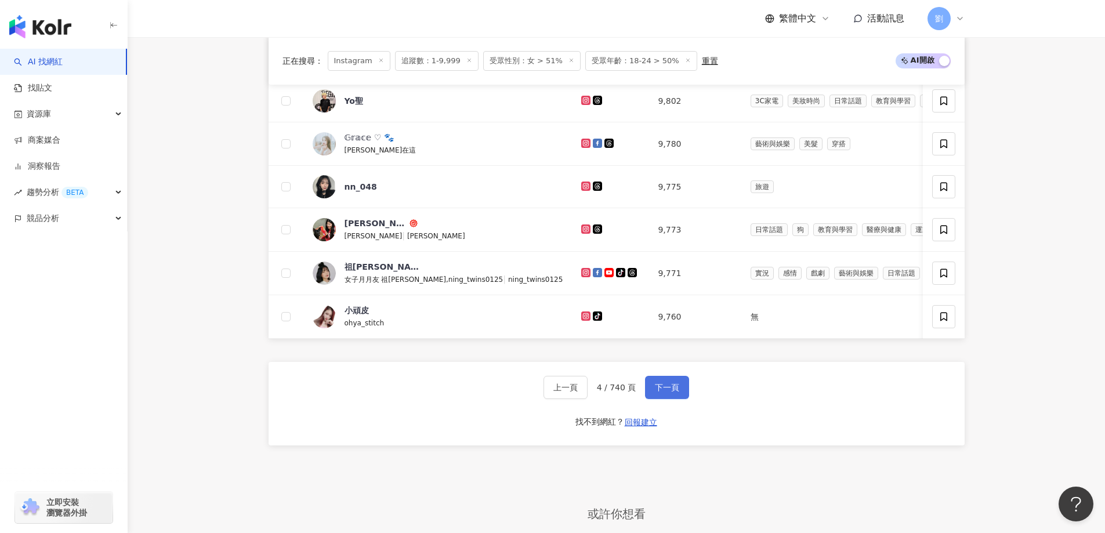
click at [665, 388] on button "下一頁" at bounding box center [667, 387] width 44 height 23
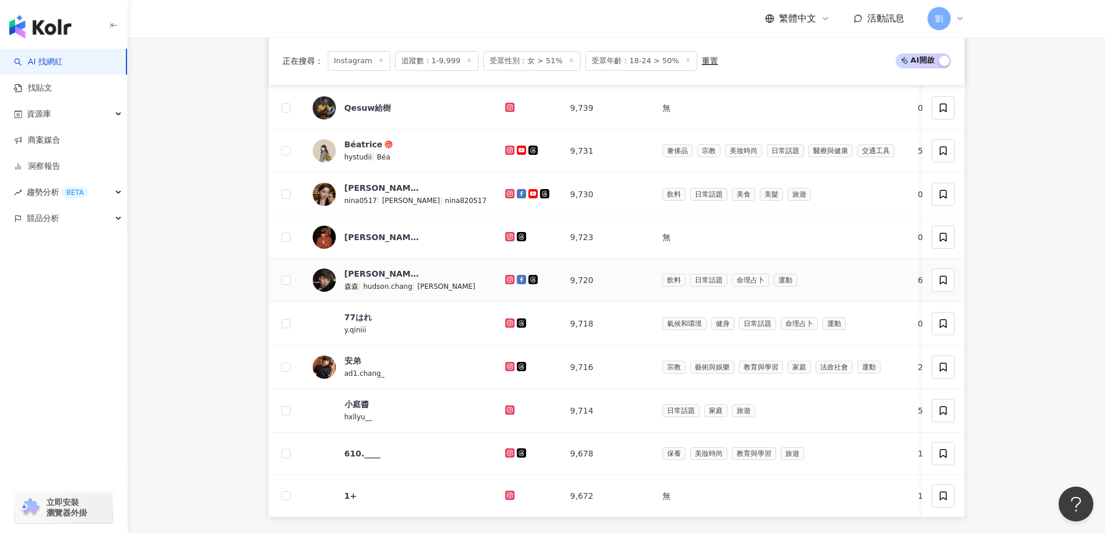
scroll to position [348, 0]
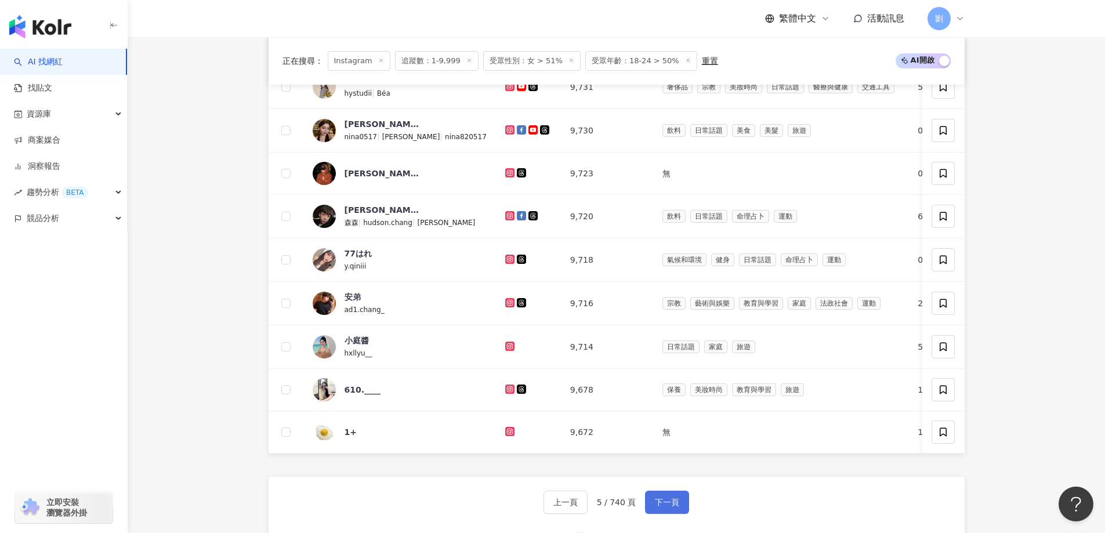
click at [654, 501] on button "下一頁" at bounding box center [667, 502] width 44 height 23
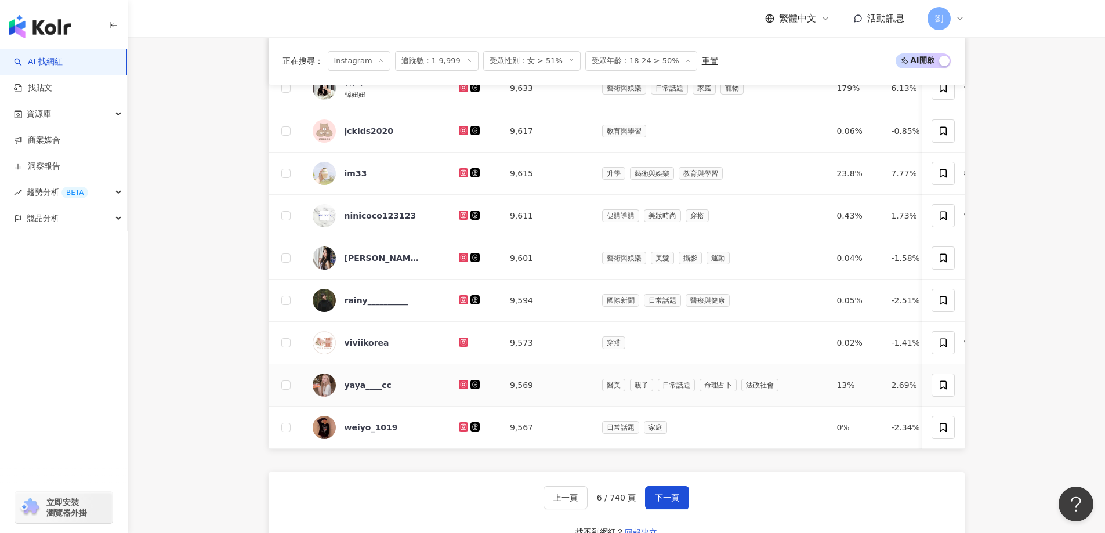
scroll to position [347, 0]
drag, startPoint x: 441, startPoint y: 426, endPoint x: 513, endPoint y: 440, distance: 72.7
click at [687, 509] on div "上一頁 6 / 740 頁 下一頁 找不到網紅？ 回報建立" at bounding box center [617, 515] width 696 height 84
click at [679, 509] on button "下一頁" at bounding box center [667, 498] width 44 height 23
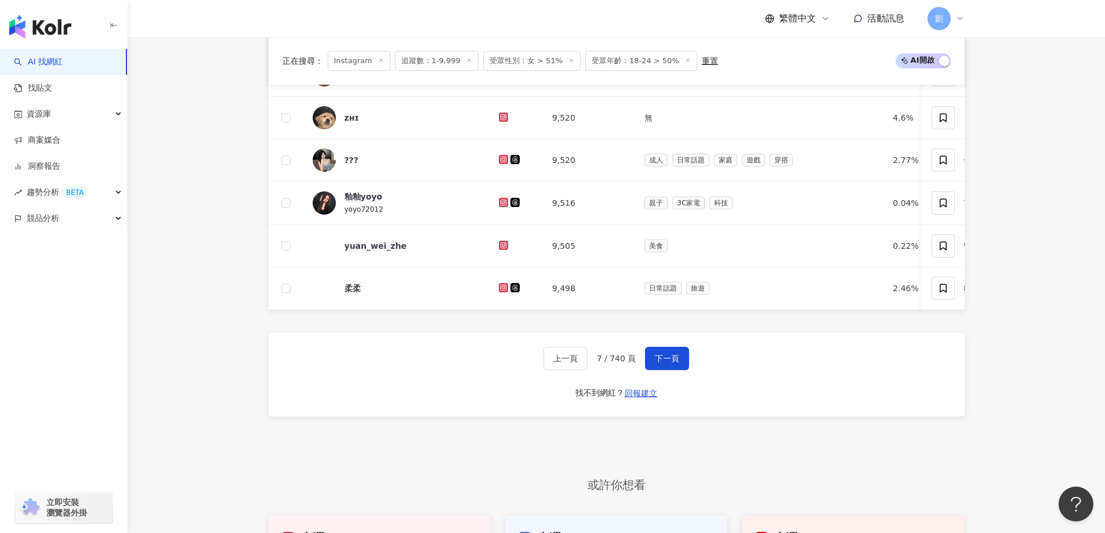
scroll to position [348, 0]
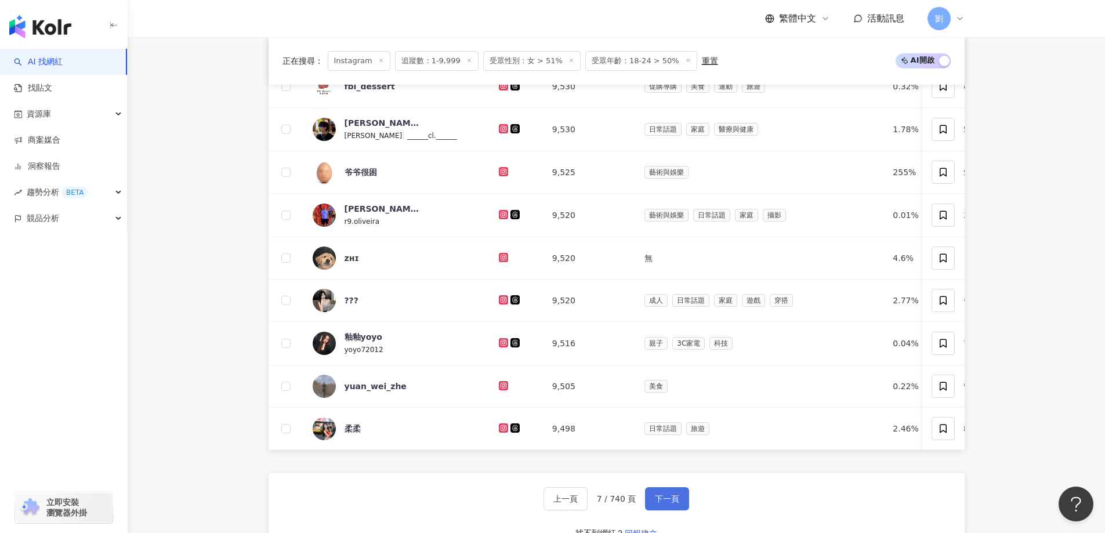
click at [655, 502] on span "下一頁" at bounding box center [667, 498] width 24 height 9
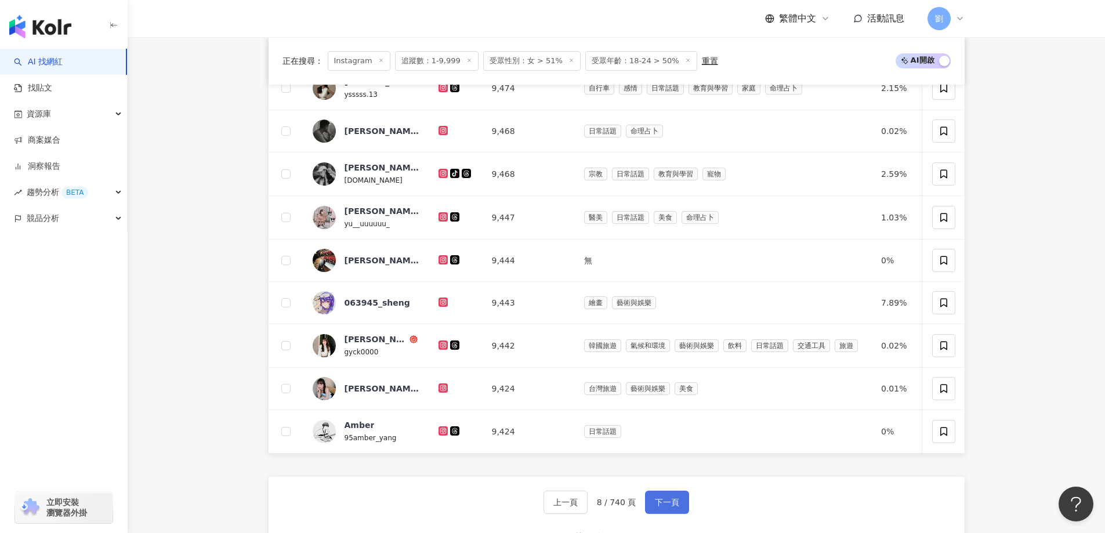
click at [673, 507] on span "下一頁" at bounding box center [667, 502] width 24 height 9
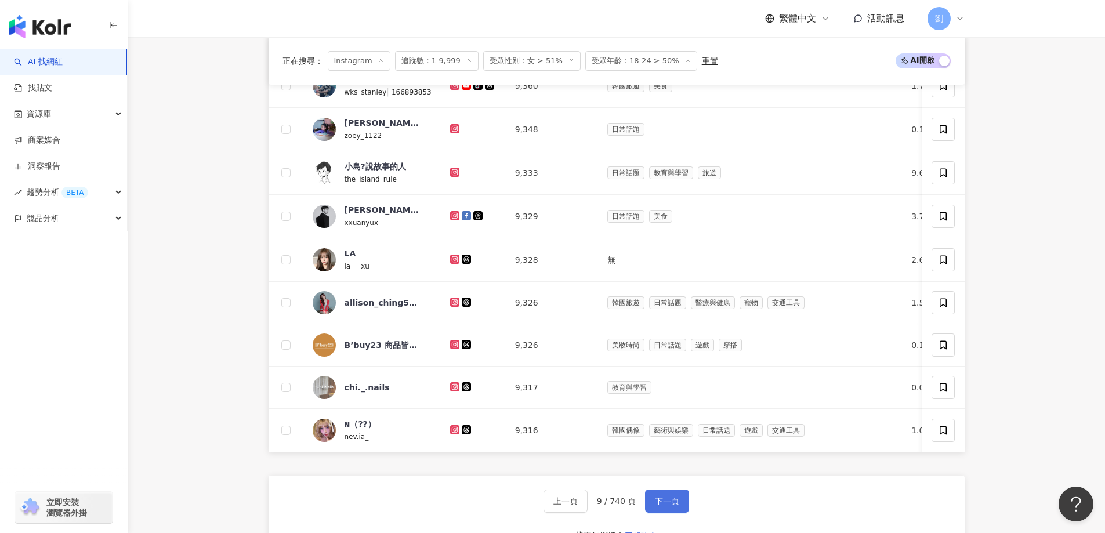
click at [659, 506] on span "下一頁" at bounding box center [667, 500] width 24 height 9
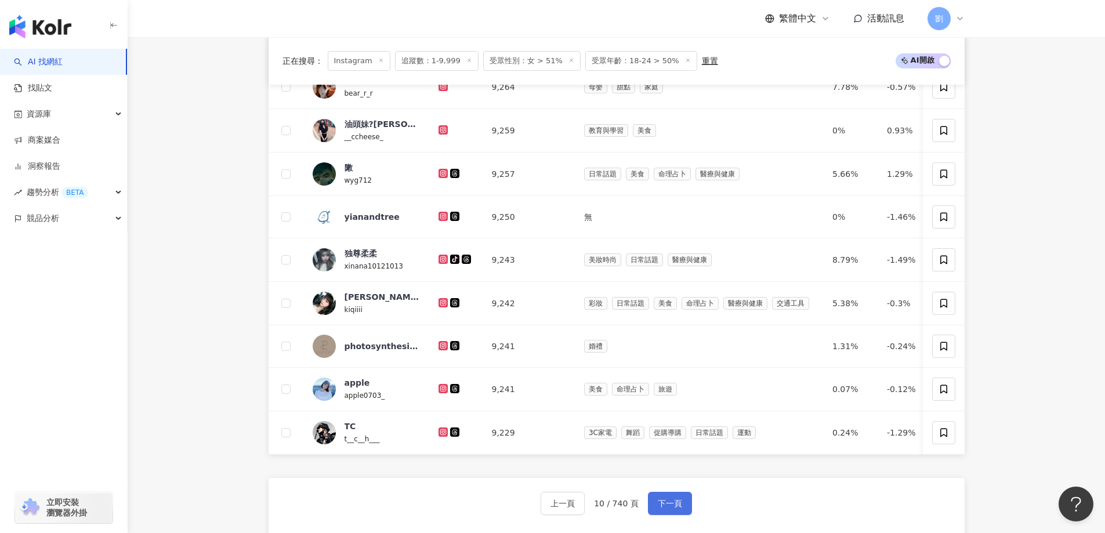
click at [659, 508] on span "下一頁" at bounding box center [670, 503] width 24 height 9
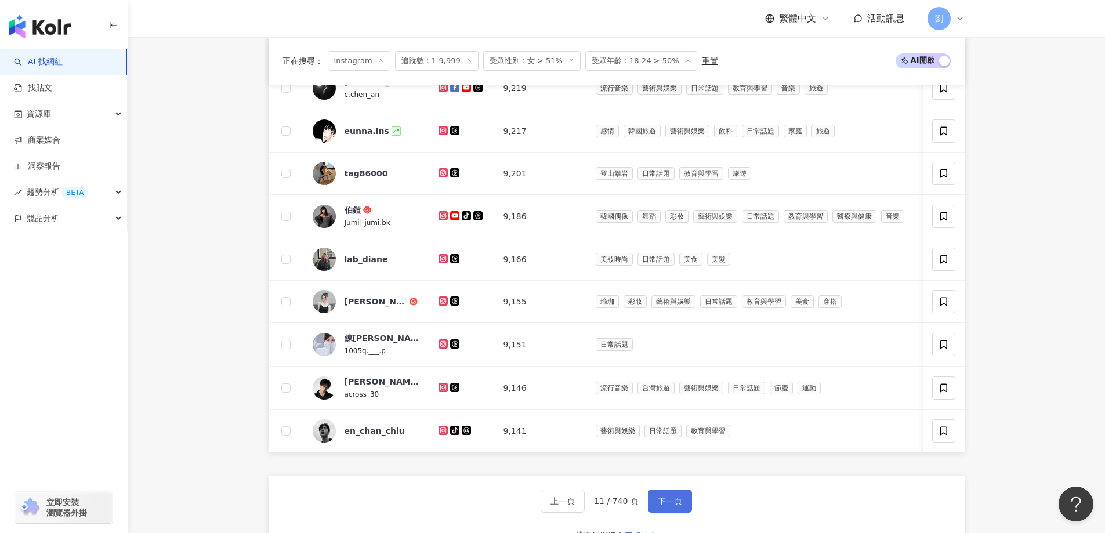
click at [683, 513] on button "下一頁" at bounding box center [670, 500] width 44 height 23
